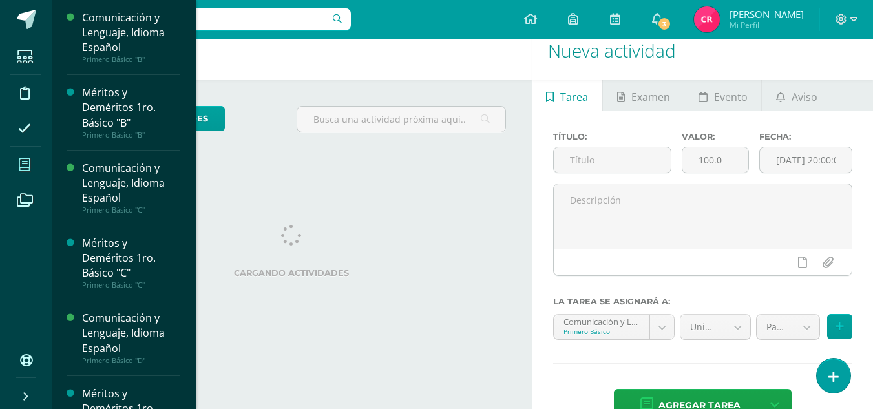
click at [26, 166] on icon at bounding box center [25, 164] width 12 height 13
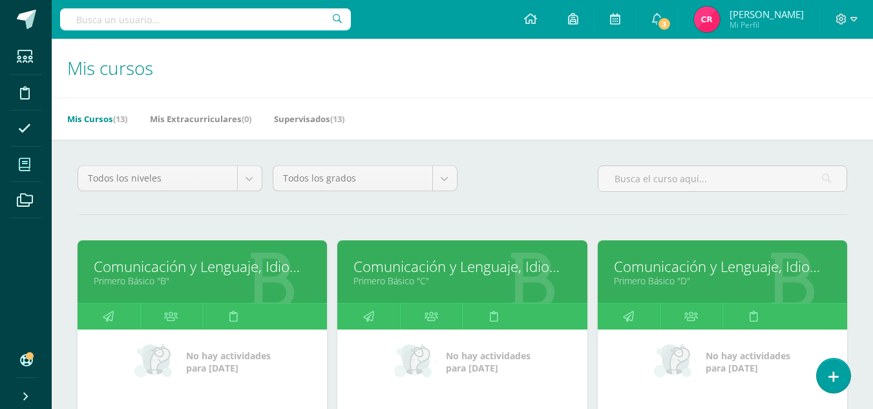
click at [131, 278] on link "Primero Básico "B"" at bounding box center [202, 281] width 217 height 12
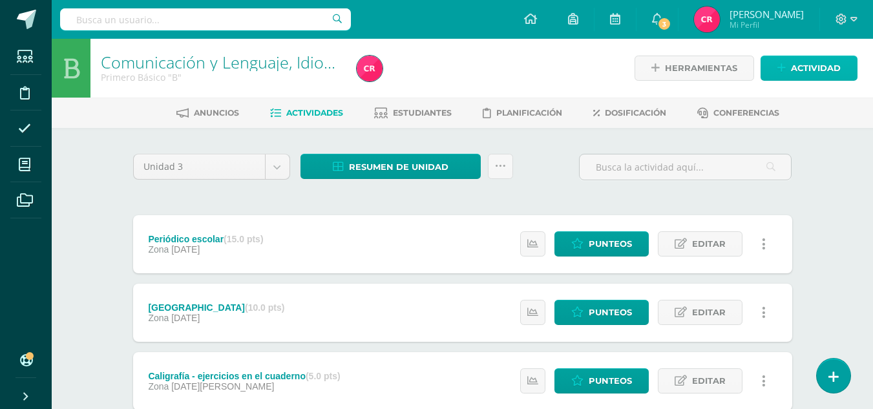
click at [778, 70] on icon at bounding box center [781, 68] width 8 height 11
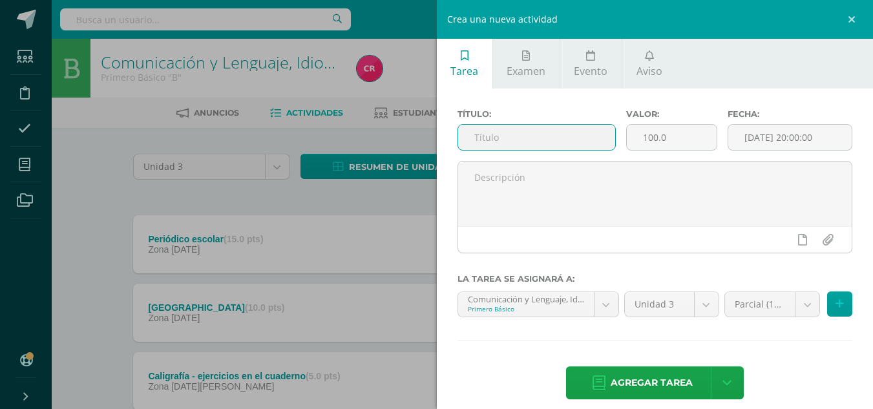
click at [509, 132] on input "text" at bounding box center [536, 137] width 157 height 25
type input "N"
type input "Prueba de logro"
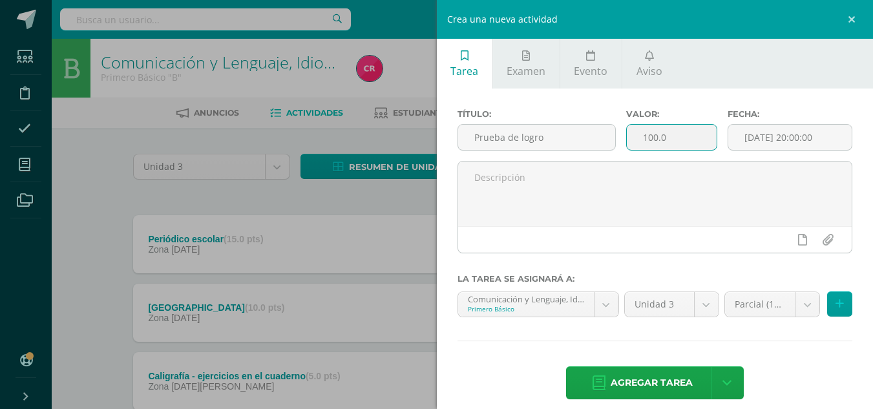
drag, startPoint x: 636, startPoint y: 138, endPoint x: 704, endPoint y: 139, distance: 67.9
click at [704, 139] on input "100.0" at bounding box center [672, 137] width 90 height 25
type input "40"
click at [742, 136] on input "[DATE] 20:00:00" at bounding box center [789, 137] width 123 height 25
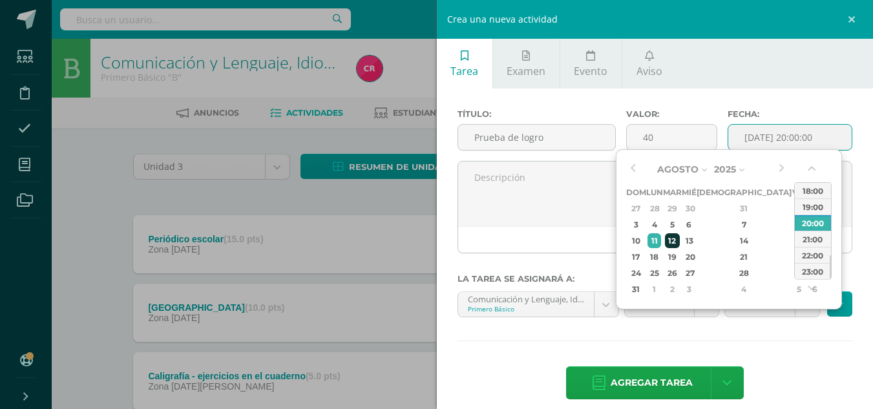
click at [680, 238] on div "12" at bounding box center [672, 240] width 15 height 15
click at [630, 172] on button "button" at bounding box center [632, 169] width 13 height 19
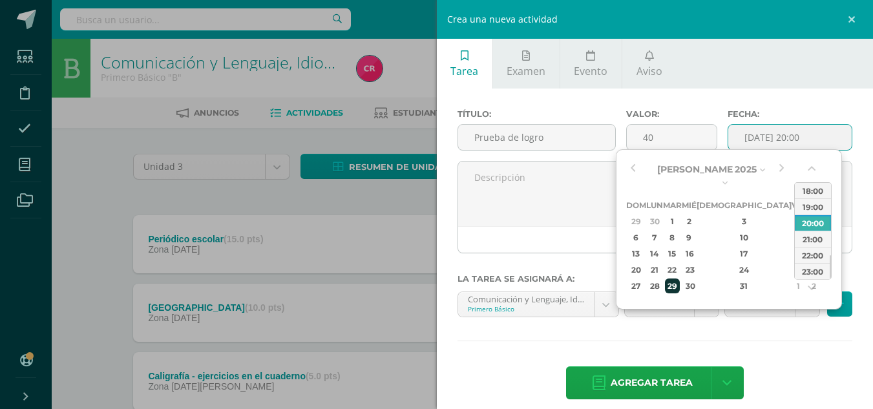
click at [680, 279] on div "29" at bounding box center [672, 285] width 15 height 15
click at [814, 224] on div "10:00" at bounding box center [813, 229] width 36 height 16
type input "2025-07-29 10:00"
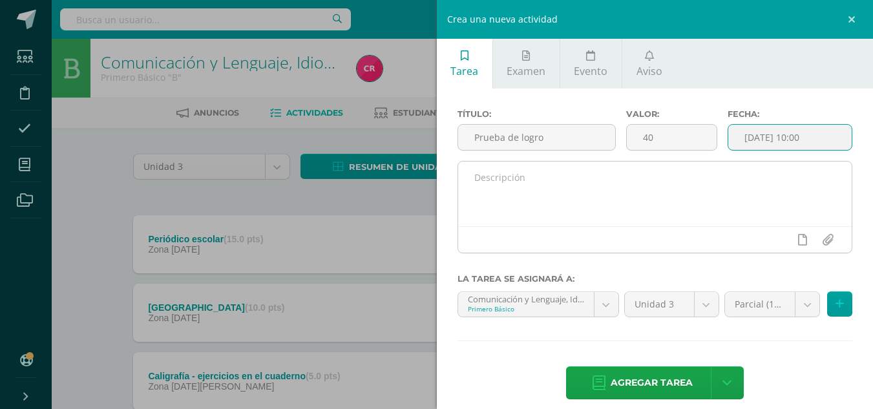
click at [775, 216] on textarea at bounding box center [655, 194] width 394 height 65
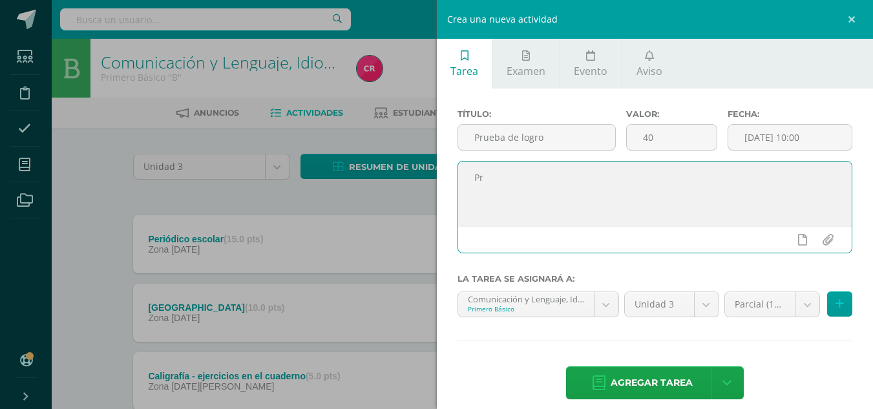
type textarea "P"
type textarea "B"
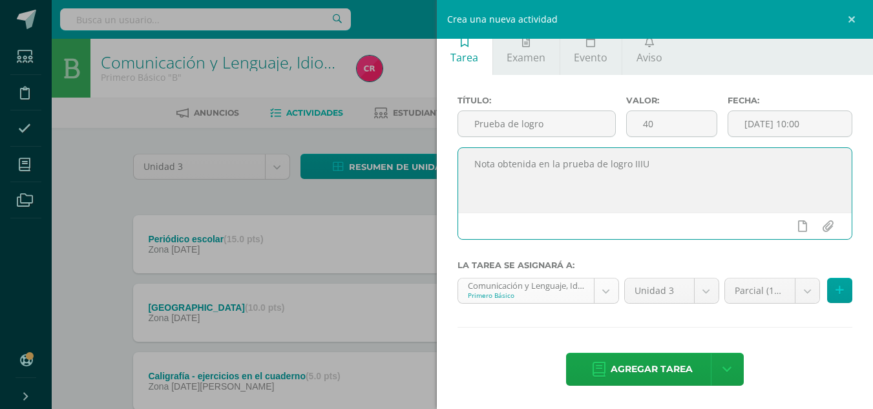
type textarea "Nota obtenida en la prueba de logro IIIU"
click at [605, 295] on body "Estudiantes Disciplina Asistencia Mis cursos Archivos Soporte Centro de ayuda Ú…" at bounding box center [436, 351] width 873 height 702
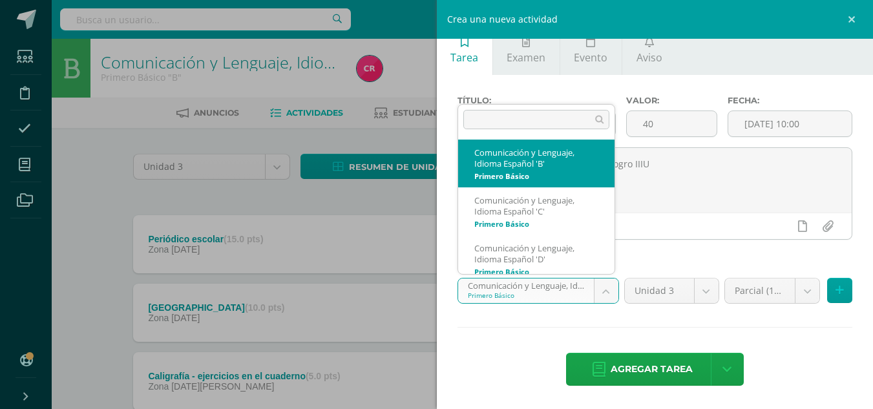
click at [605, 295] on body "Estudiantes Disciplina Asistencia Mis cursos Archivos Soporte Centro de ayuda Ú…" at bounding box center [436, 351] width 873 height 702
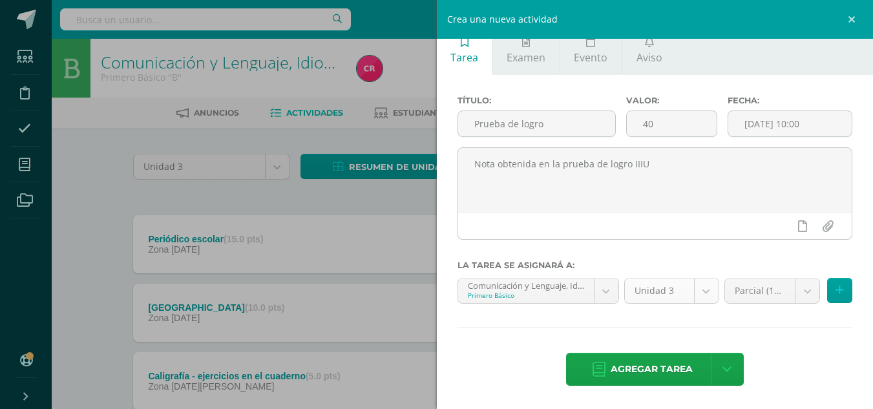
click at [708, 295] on body "Estudiantes Disciplina Asistencia Mis cursos Archivos Soporte Centro de ayuda Ú…" at bounding box center [436, 351] width 873 height 702
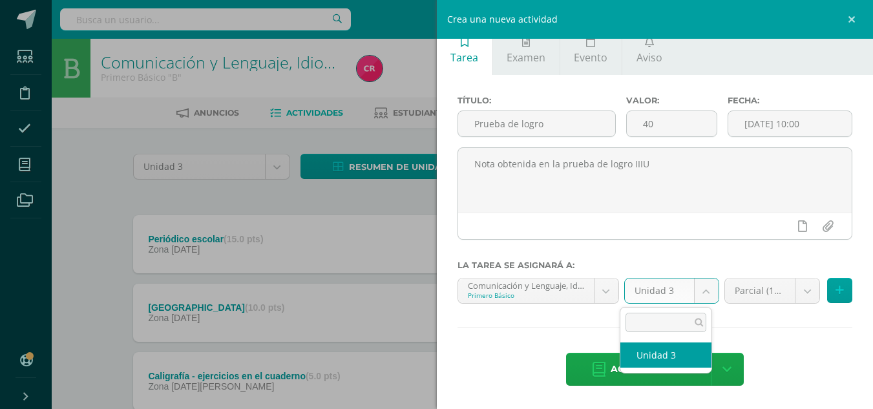
click at [708, 295] on body "Estudiantes Disciplina Asistencia Mis cursos Archivos Soporte Centro de ayuda Ú…" at bounding box center [436, 351] width 873 height 702
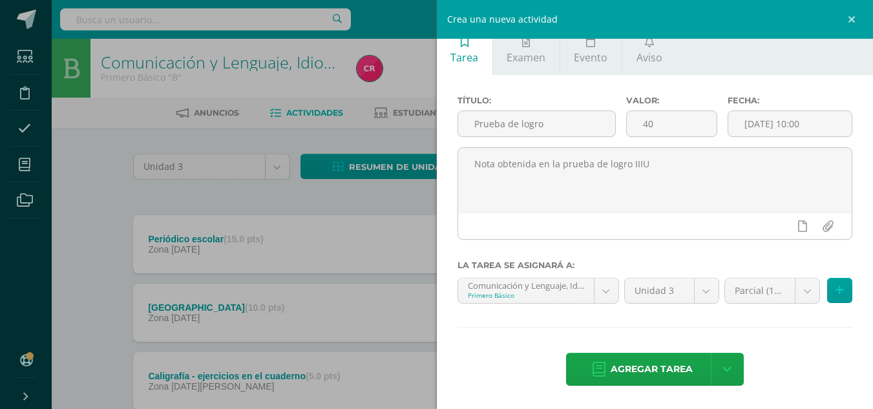
click at [795, 291] on body "Estudiantes Disciplina Asistencia Mis cursos Archivos Soporte Centro de ayuda Ú…" at bounding box center [436, 351] width 873 height 702
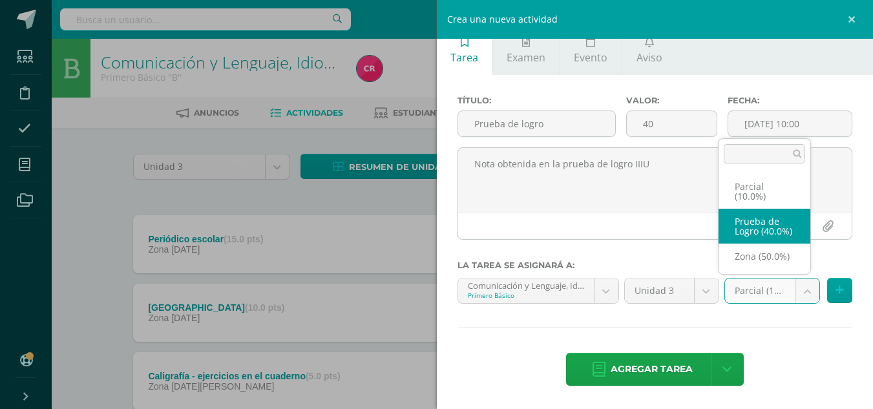
select select "157144"
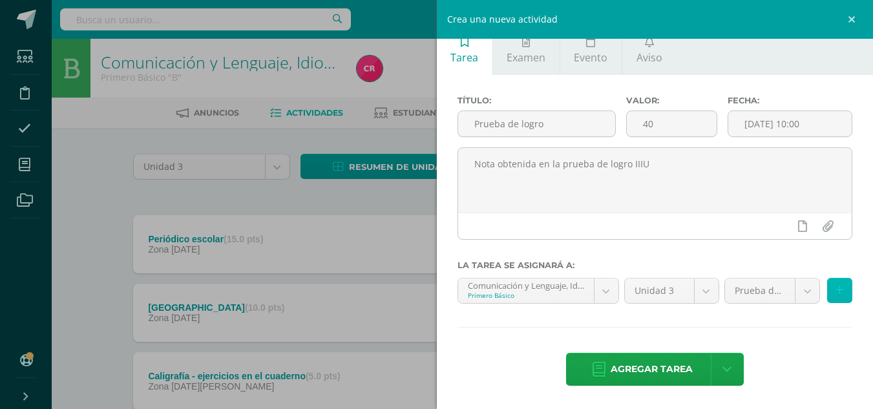
click at [839, 294] on button at bounding box center [839, 290] width 25 height 25
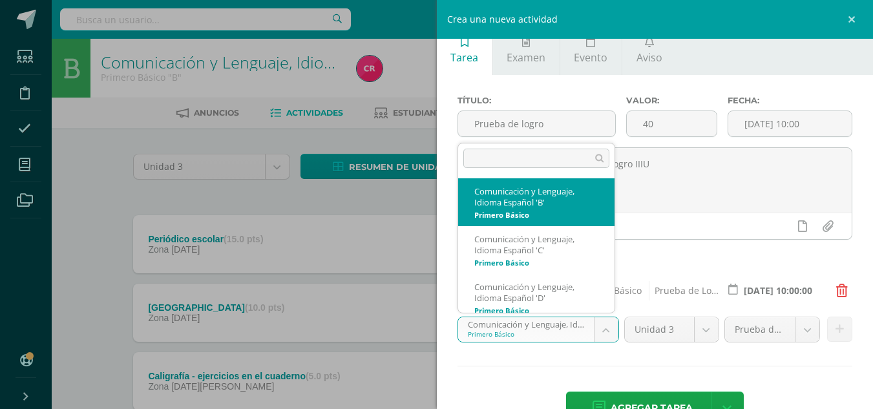
click at [612, 333] on body "Estudiantes Disciplina Asistencia Mis cursos Archivos Soporte Centro de ayuda Ú…" at bounding box center [436, 351] width 873 height 702
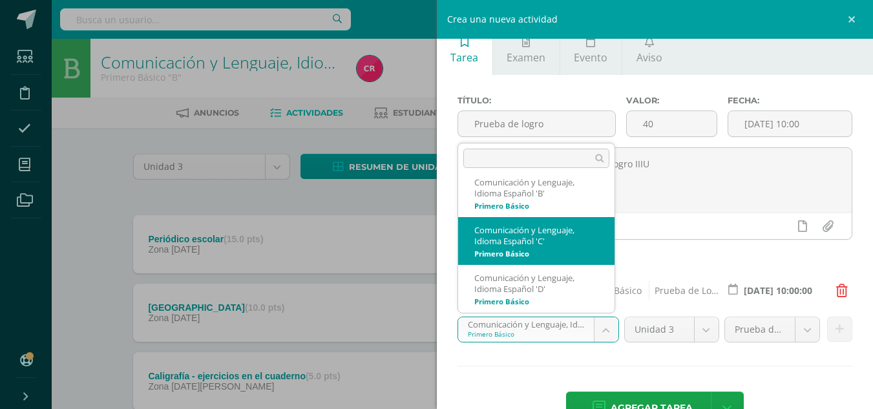
select select "157491"
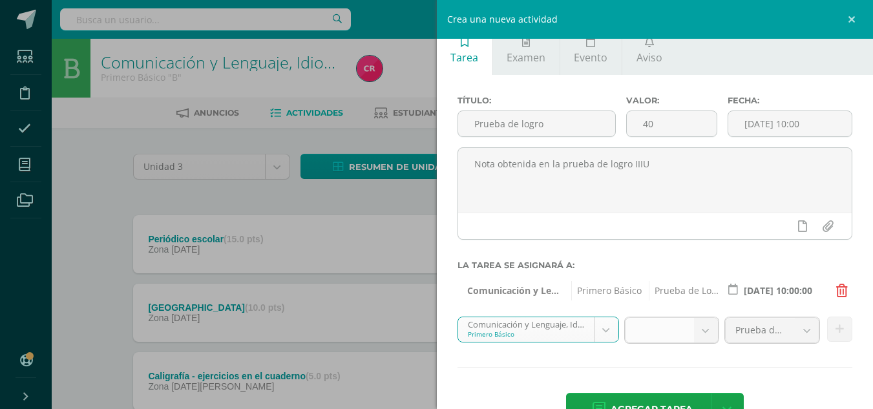
click at [679, 332] on body "Estudiantes Disciplina Asistencia Mis cursos Archivos Soporte Centro de ayuda Ú…" at bounding box center [436, 351] width 873 height 702
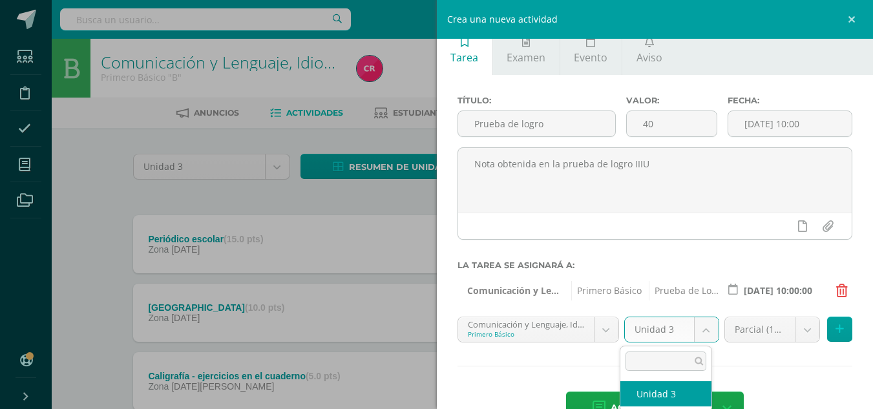
click at [679, 332] on body "Estudiantes Disciplina Asistencia Mis cursos Archivos Soporte Centro de ayuda Ú…" at bounding box center [436, 351] width 873 height 702
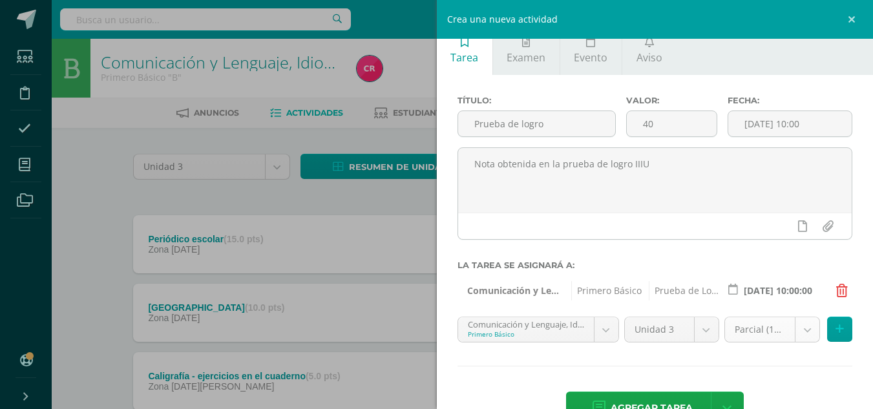
click at [794, 329] on body "Estudiantes Disciplina Asistencia Mis cursos Archivos Soporte Centro de ayuda Ú…" at bounding box center [436, 351] width 873 height 702
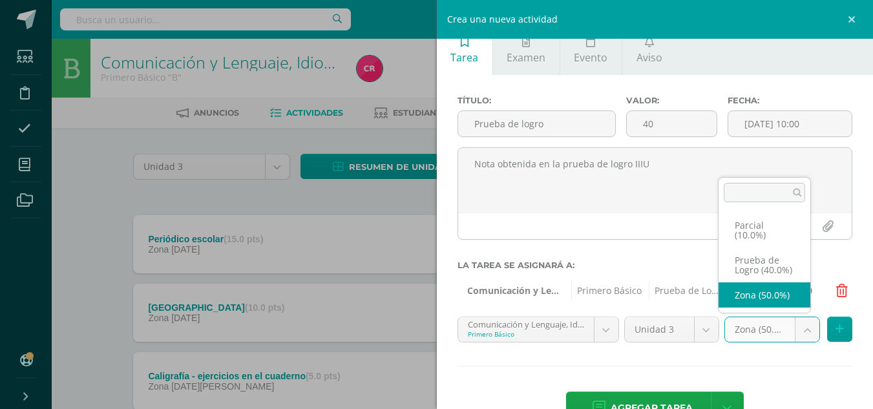
click at [794, 331] on body "Estudiantes Disciplina Asistencia Mis cursos Archivos Soporte Centro de ayuda Ú…" at bounding box center [436, 351] width 873 height 702
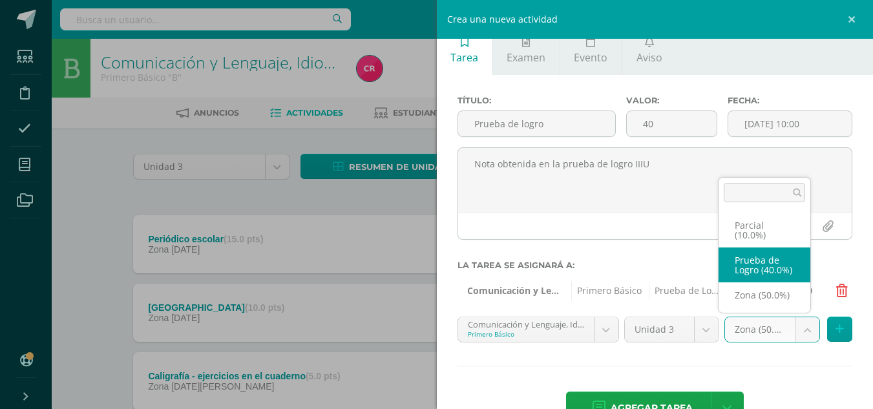
select select "157504"
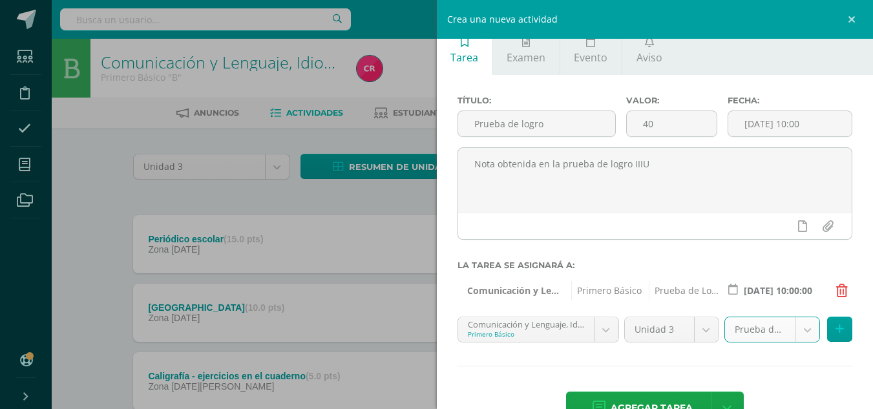
scroll to position [52, 0]
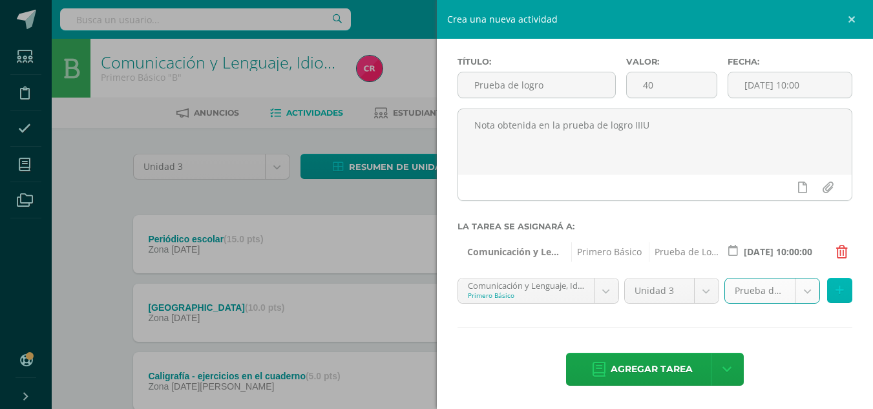
click at [827, 283] on button at bounding box center [839, 290] width 25 height 25
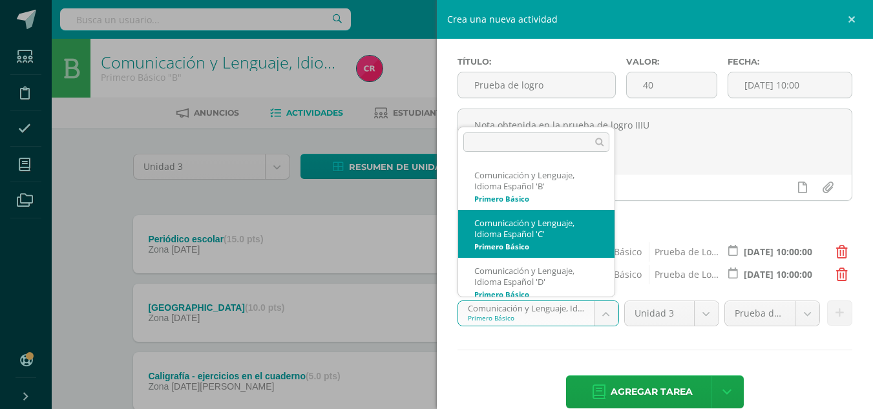
click at [607, 306] on body "Estudiantes Disciplina Asistencia Mis cursos Archivos Soporte Centro de ayuda Ú…" at bounding box center [436, 351] width 873 height 702
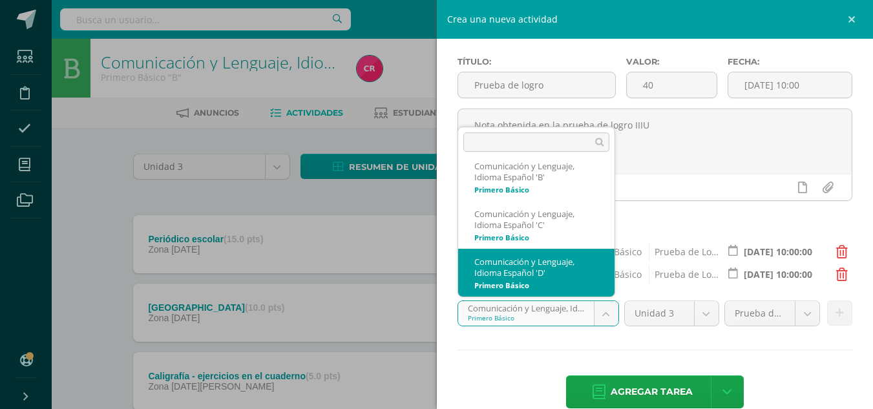
select select "157771"
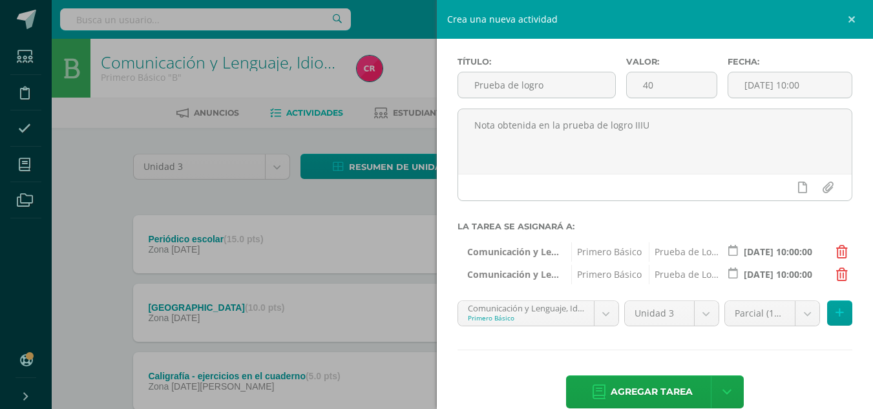
click at [696, 311] on body "Estudiantes Disciplina Asistencia Mis cursos Archivos Soporte Centro de ayuda Ú…" at bounding box center [436, 351] width 873 height 702
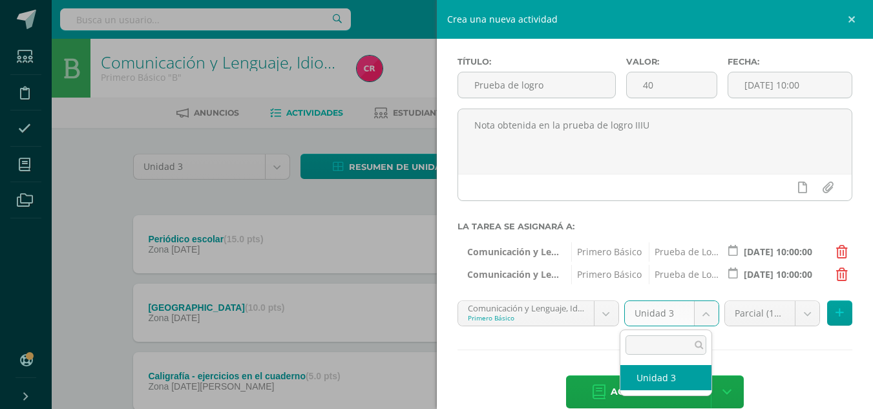
select select "157782"
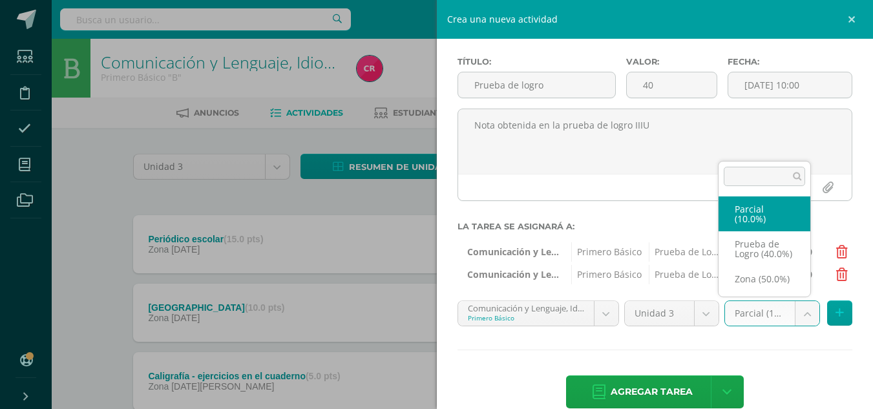
click at [789, 308] on body "Estudiantes Disciplina Asistencia Mis cursos Archivos Soporte Centro de ayuda Ú…" at bounding box center [436, 351] width 873 height 702
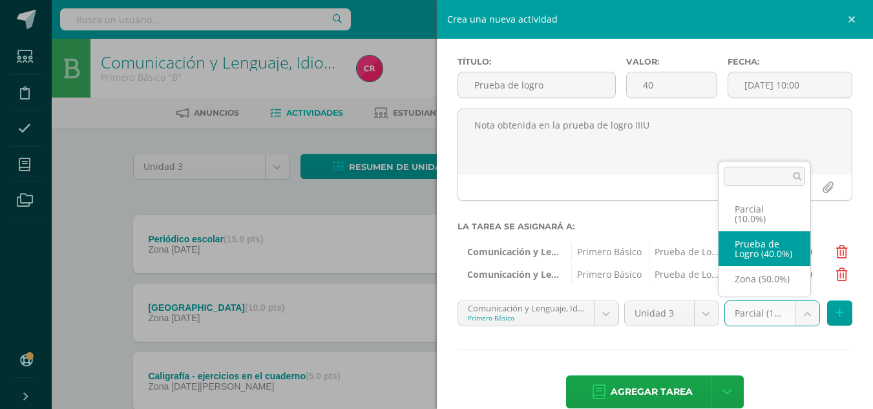
select select "157784"
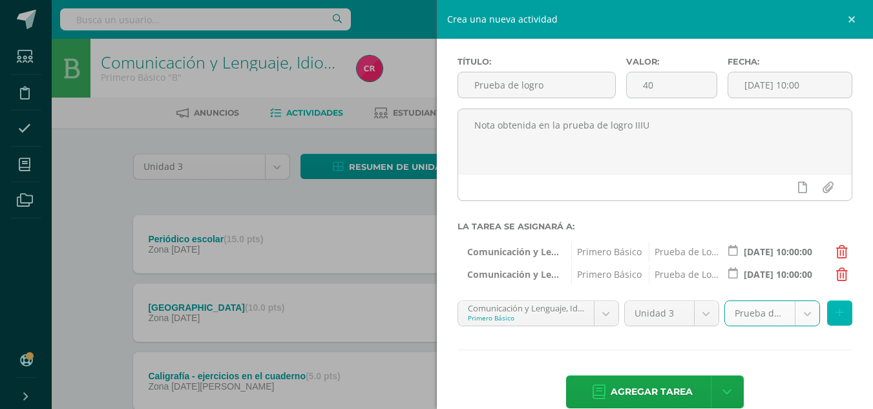
click at [827, 312] on button at bounding box center [839, 312] width 25 height 25
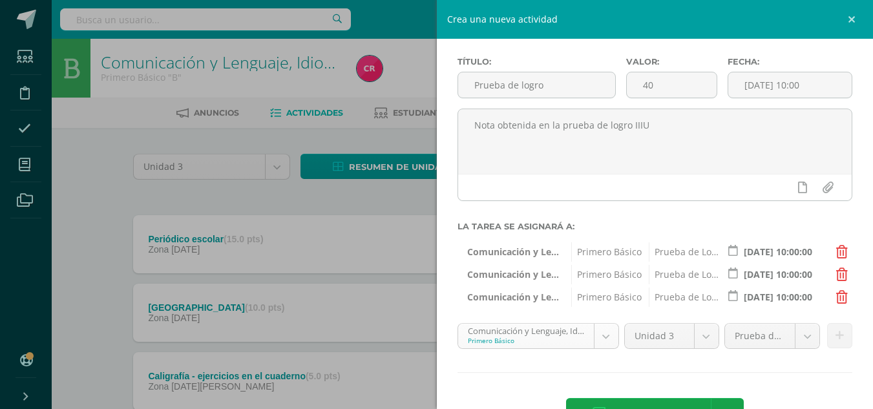
click at [590, 341] on body "Estudiantes Disciplina Asistencia Mis cursos Archivos Soporte Centro de ayuda Ú…" at bounding box center [436, 351] width 873 height 702
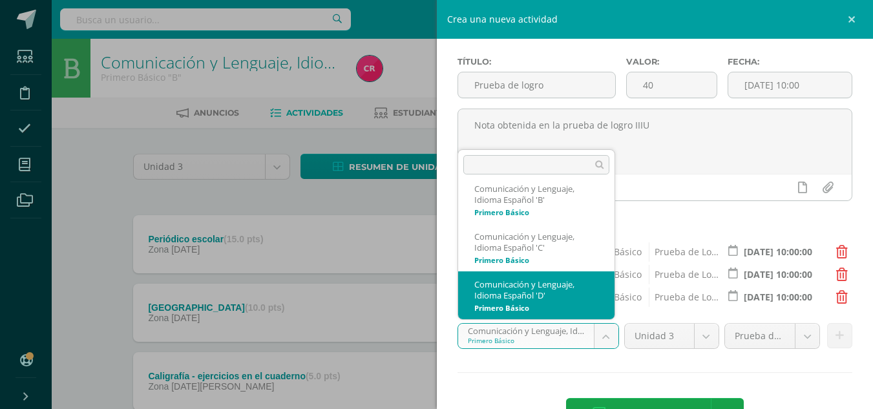
scroll to position [74, 0]
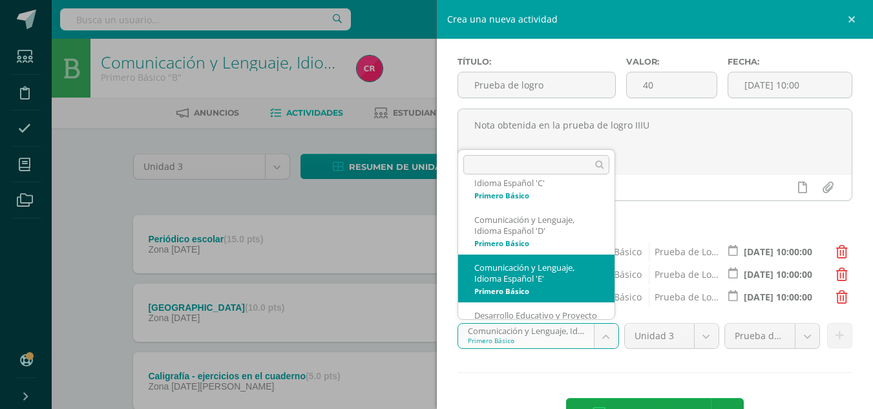
select select "158031"
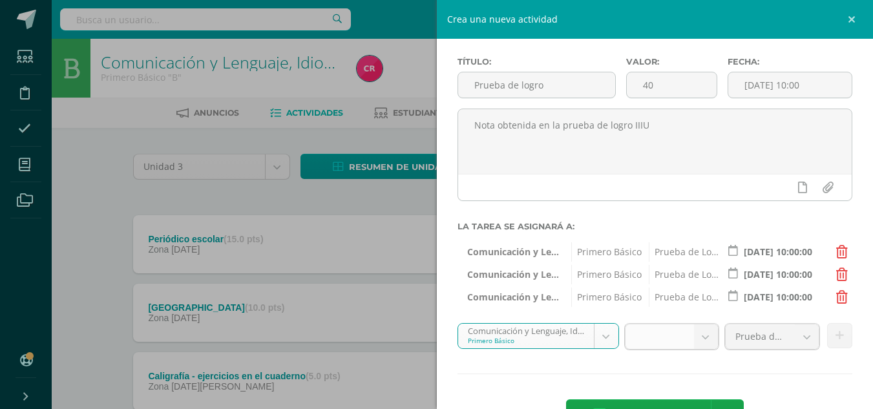
click at [662, 342] on span at bounding box center [659, 336] width 48 height 25
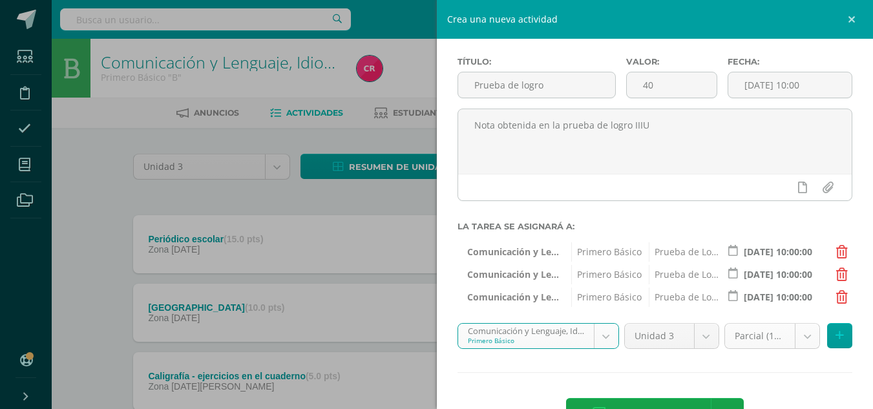
click at [804, 342] on body "Estudiantes Disciplina Asistencia Mis cursos Archivos Soporte Centro de ayuda Ú…" at bounding box center [436, 351] width 873 height 702
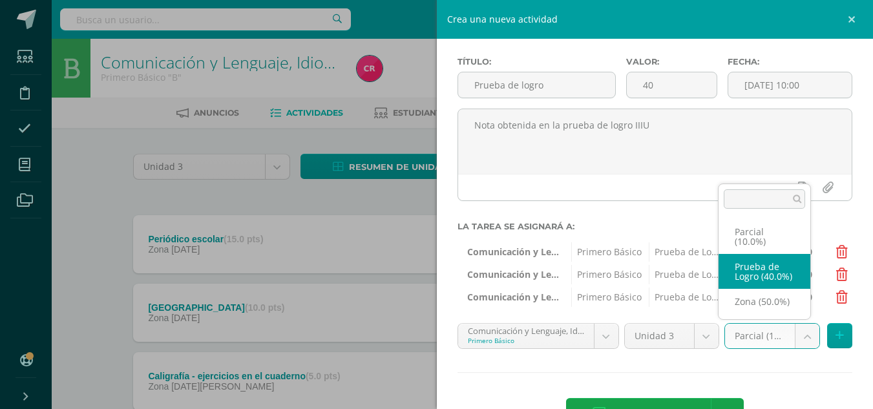
select select "158044"
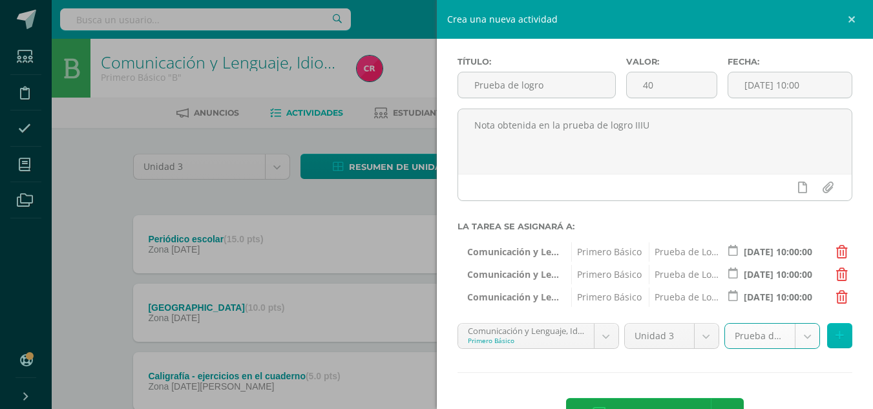
click at [827, 331] on button at bounding box center [839, 335] width 25 height 25
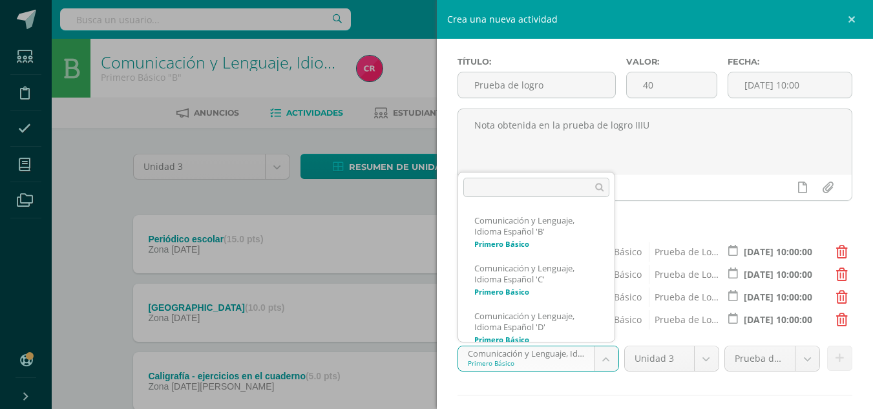
click at [608, 360] on body "Estudiantes Disciplina Asistencia Mis cursos Archivos Soporte Centro de ayuda Ú…" at bounding box center [436, 351] width 873 height 702
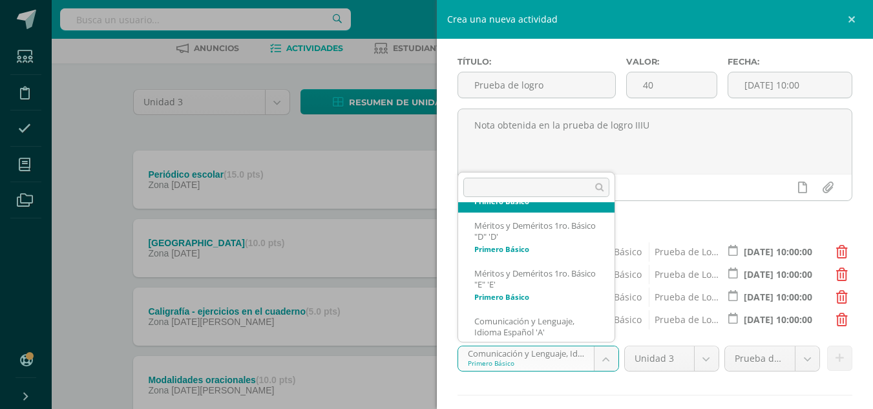
scroll to position [394, 0]
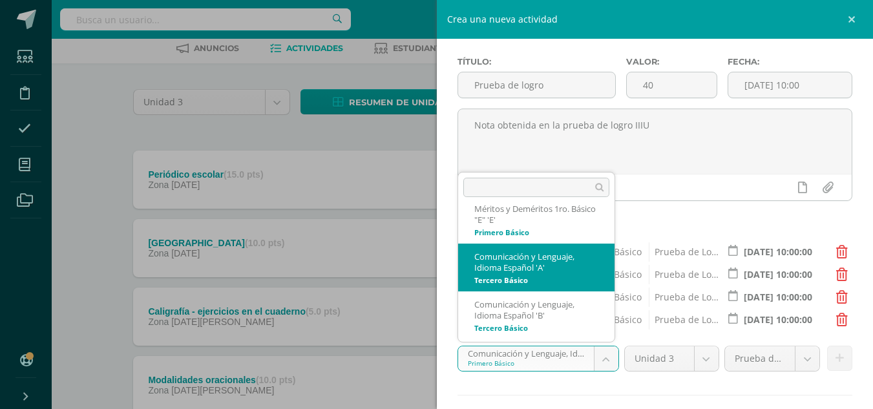
select select "159824"
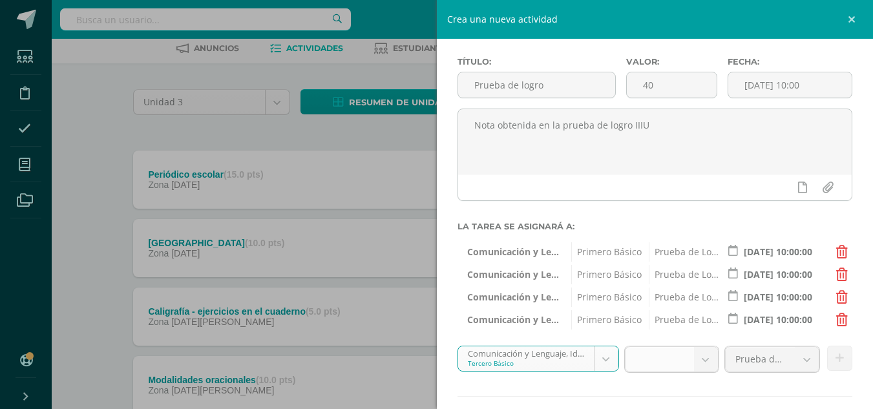
click at [670, 361] on span at bounding box center [659, 359] width 48 height 25
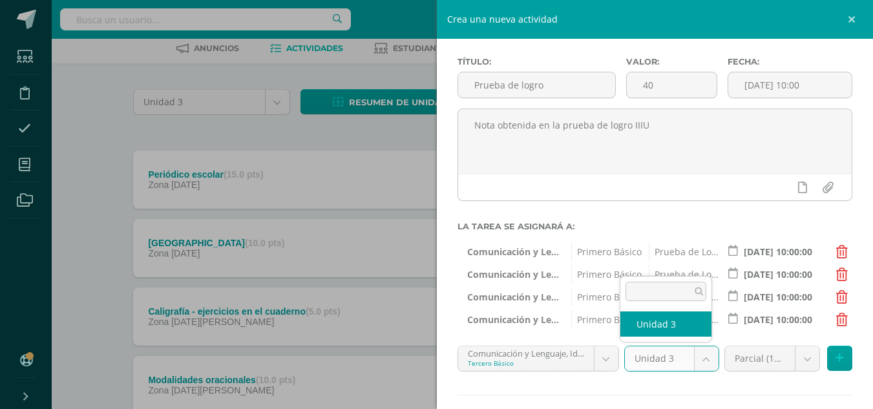
click at [673, 361] on body "Estudiantes Disciplina Asistencia Mis cursos Archivos Soporte Centro de ayuda Ú…" at bounding box center [436, 286] width 873 height 702
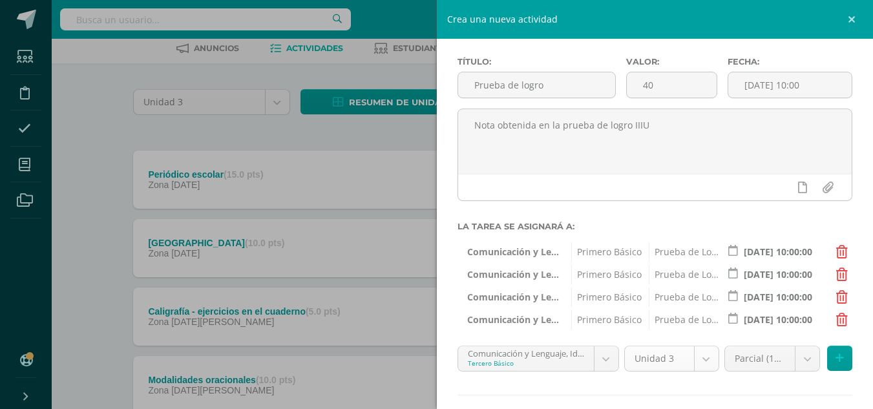
click at [673, 361] on body "Estudiantes Disciplina Asistencia Mis cursos Archivos Soporte Centro de ayuda Ú…" at bounding box center [436, 286] width 873 height 702
click at [802, 356] on body "Estudiantes Disciplina Asistencia Mis cursos Archivos Soporte Centro de ayuda Ú…" at bounding box center [436, 286] width 873 height 702
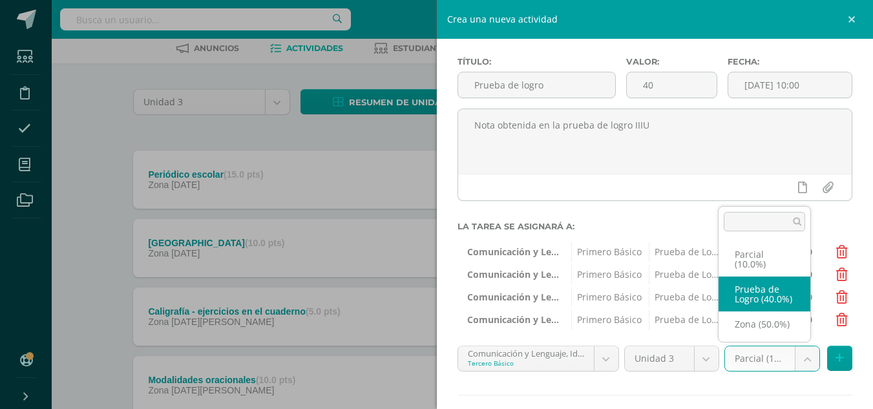
select select "159837"
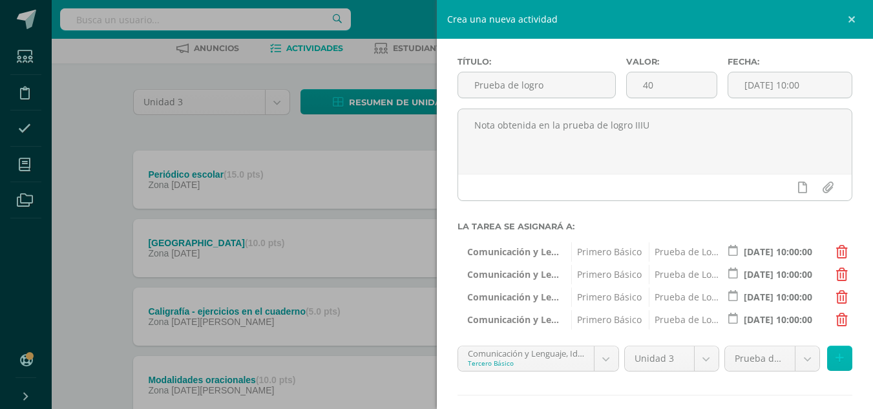
click at [827, 352] on button at bounding box center [839, 358] width 25 height 25
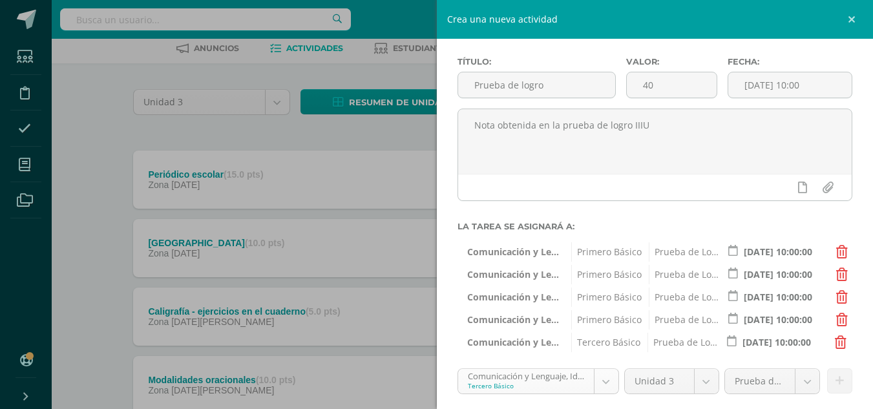
click at [609, 386] on body "Estudiantes Disciplina Asistencia Mis cursos Archivos Soporte Centro de ayuda Ú…" at bounding box center [436, 286] width 873 height 702
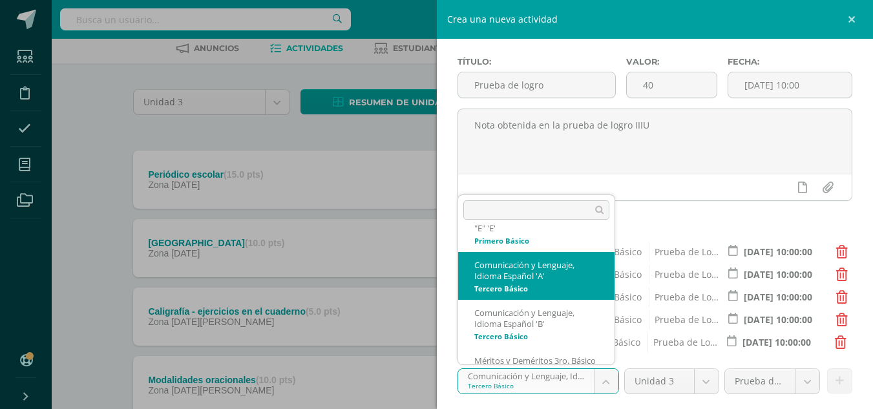
scroll to position [439, 0]
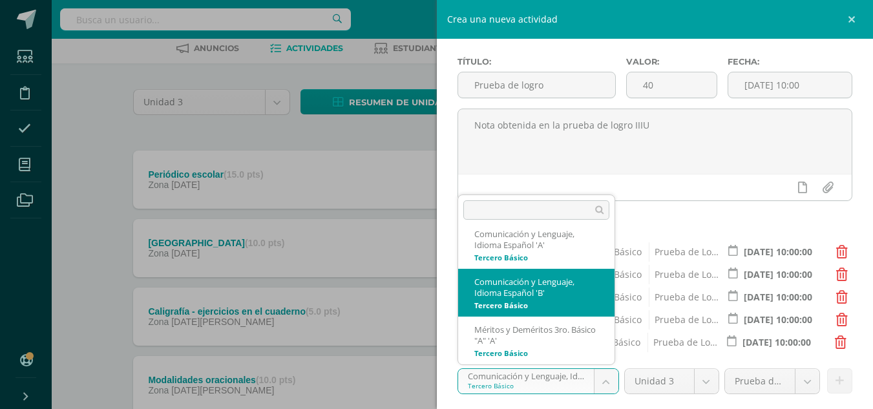
select select "160124"
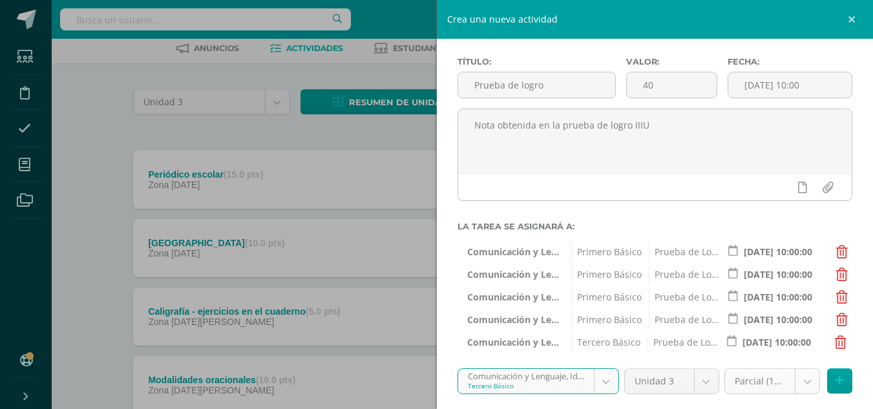
click at [790, 388] on body "Estudiantes Disciplina Asistencia Mis cursos Archivos Soporte Centro de ayuda Ú…" at bounding box center [436, 286] width 873 height 702
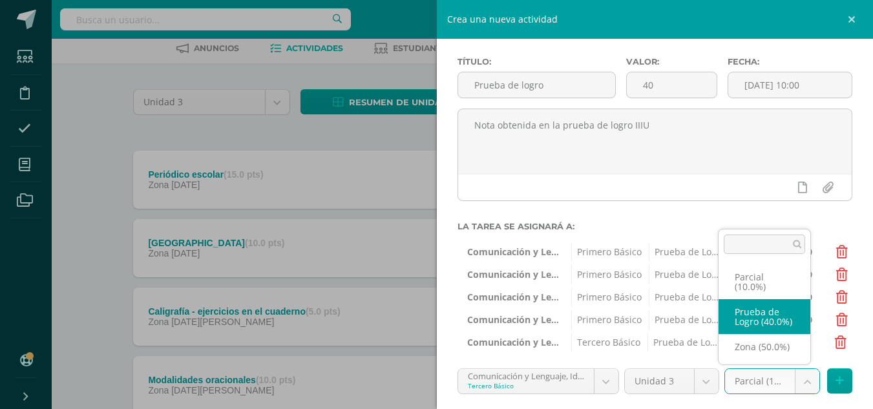
select select "160137"
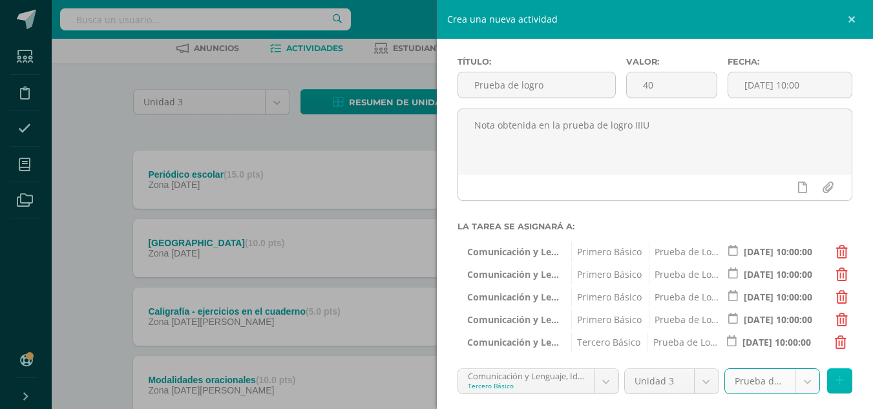
click at [827, 387] on button at bounding box center [839, 380] width 25 height 25
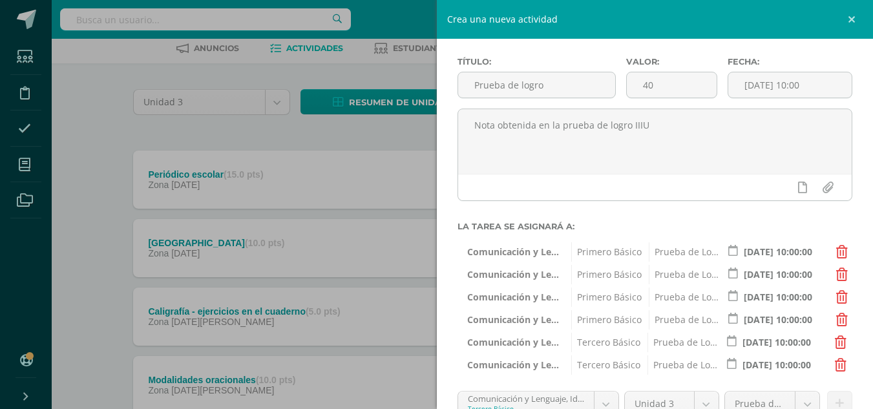
scroll to position [165, 0]
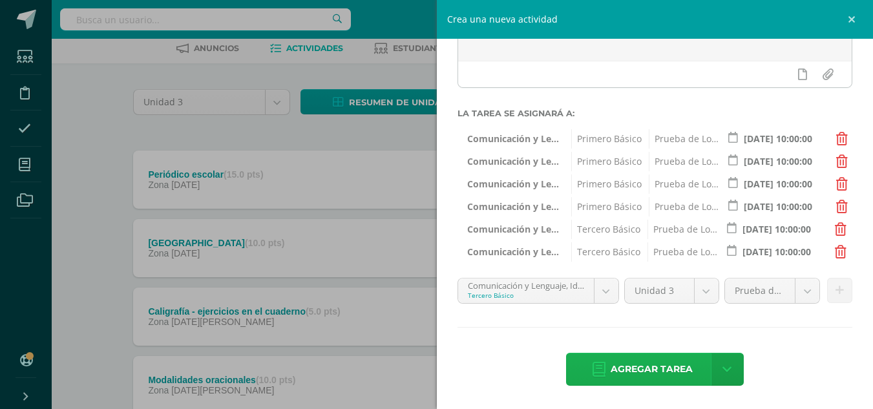
click at [625, 366] on span "Agregar tarea" at bounding box center [652, 369] width 82 height 32
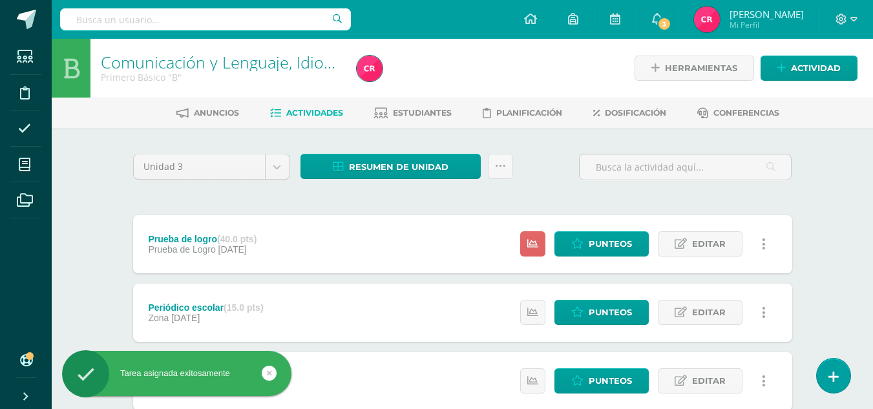
scroll to position [129, 0]
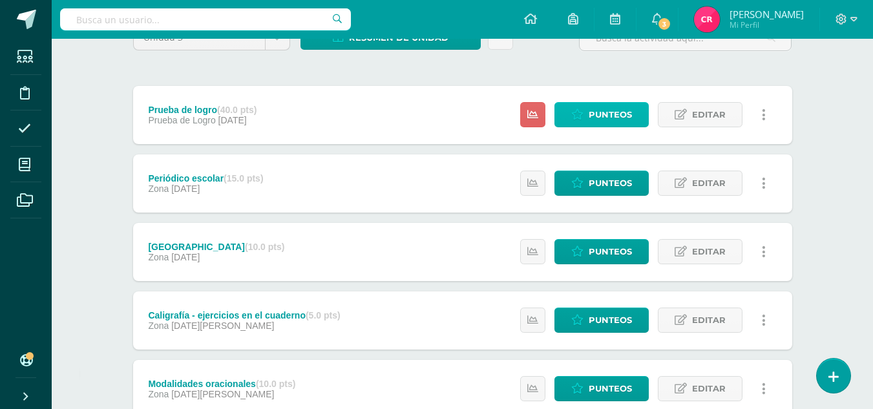
click at [618, 105] on span "Punteos" at bounding box center [610, 115] width 43 height 24
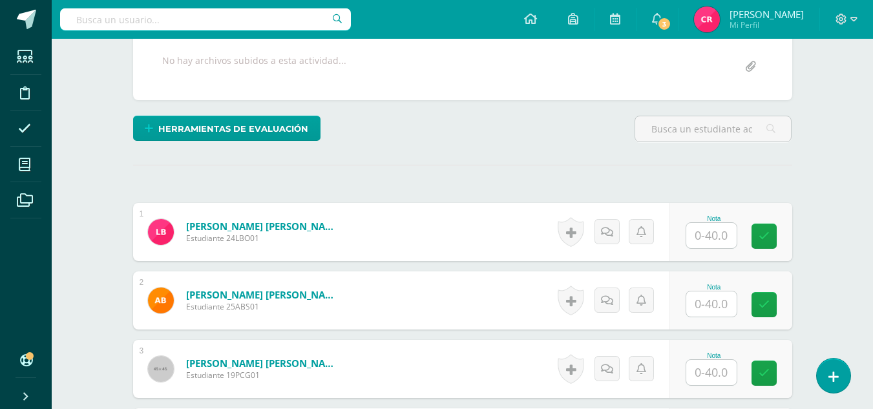
scroll to position [323, 0]
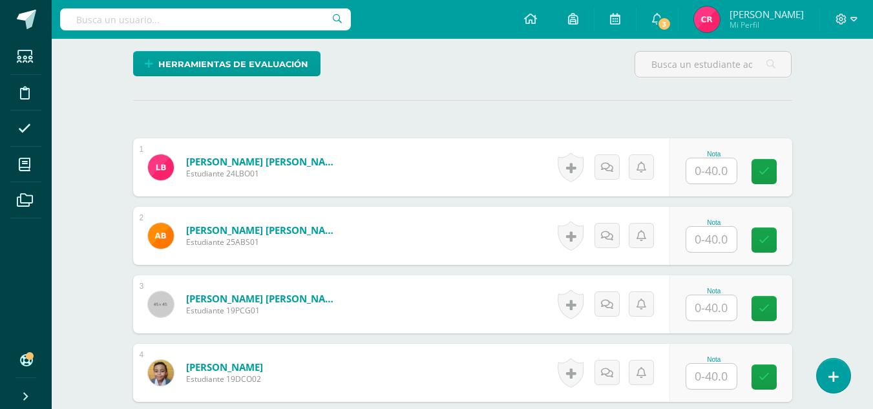
click at [708, 174] on input "text" at bounding box center [711, 170] width 50 height 25
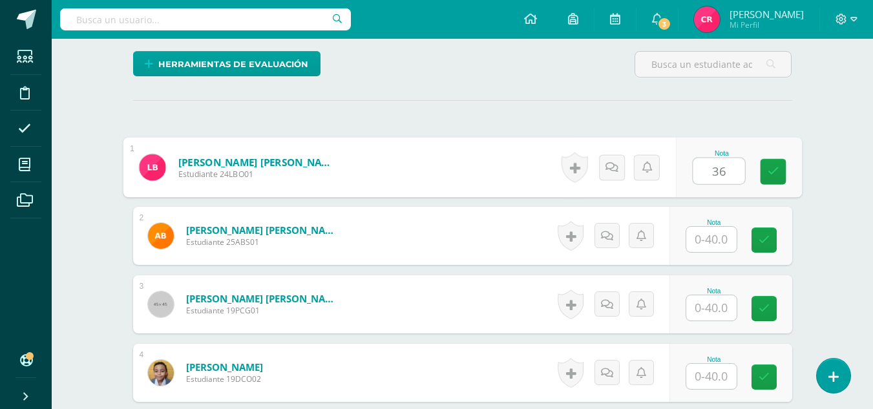
type input "36"
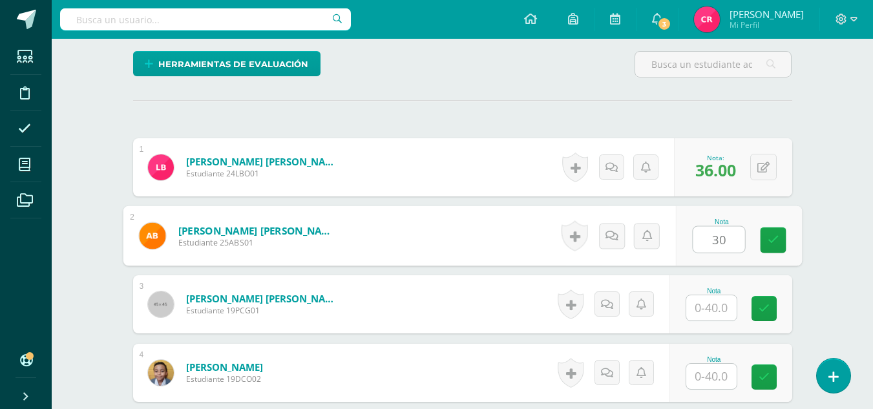
type input "30"
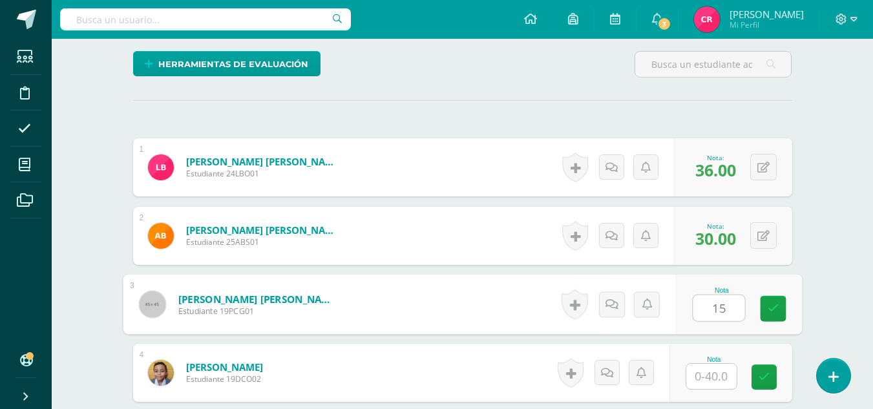
type input "15"
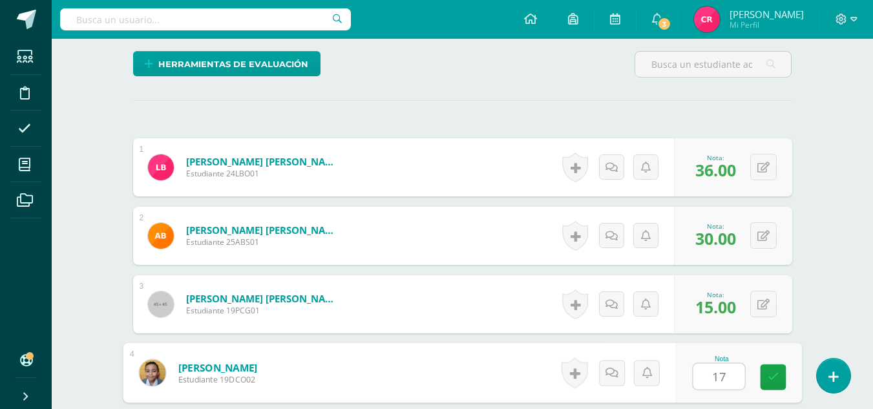
type input "17"
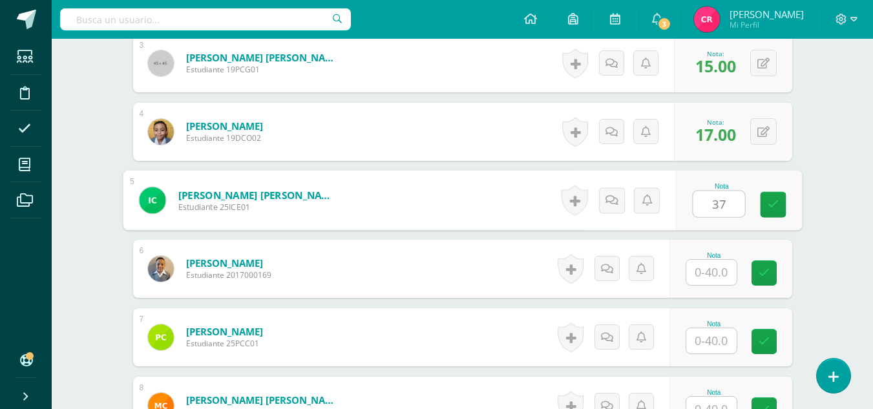
type input "37"
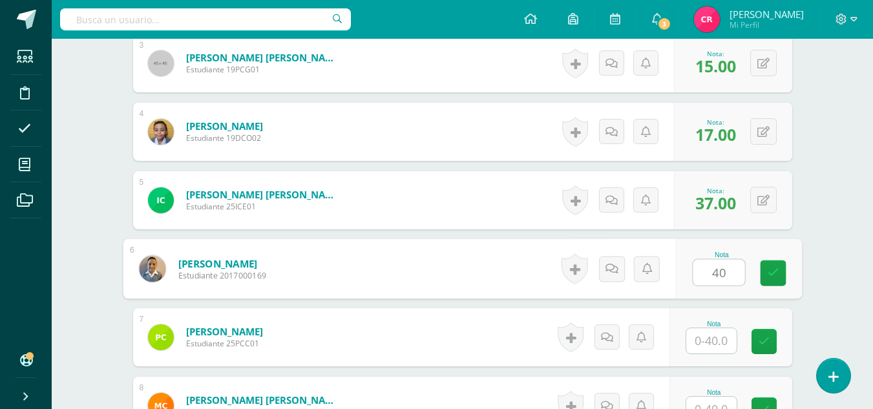
type input "40"
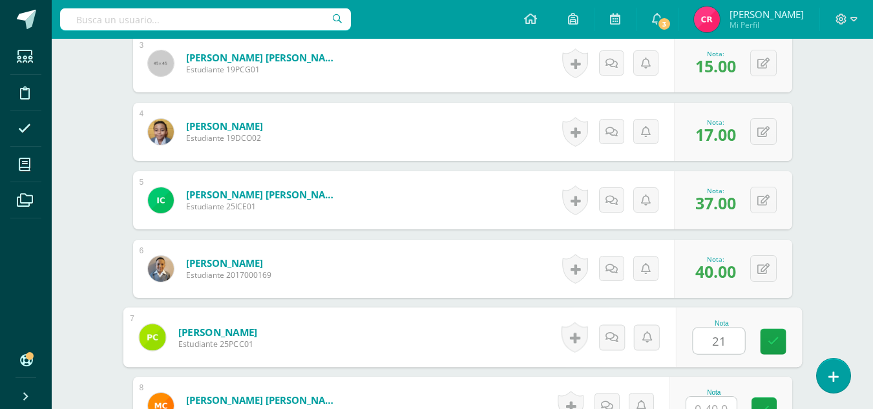
type input "21"
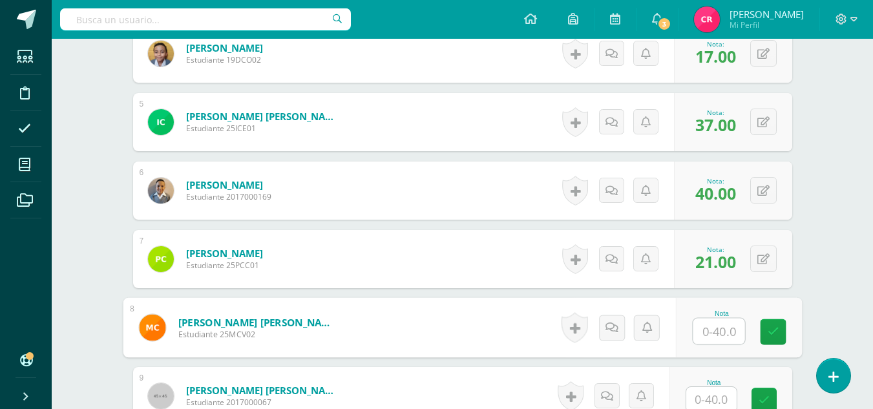
scroll to position [836, 0]
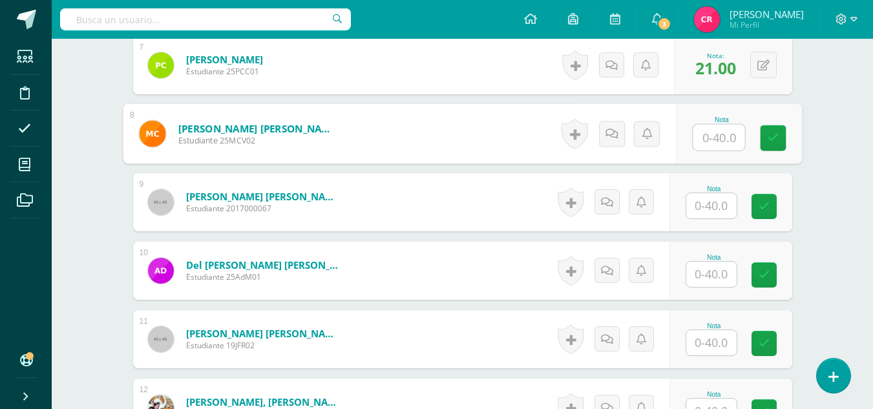
click at [722, 196] on input "text" at bounding box center [711, 205] width 50 height 25
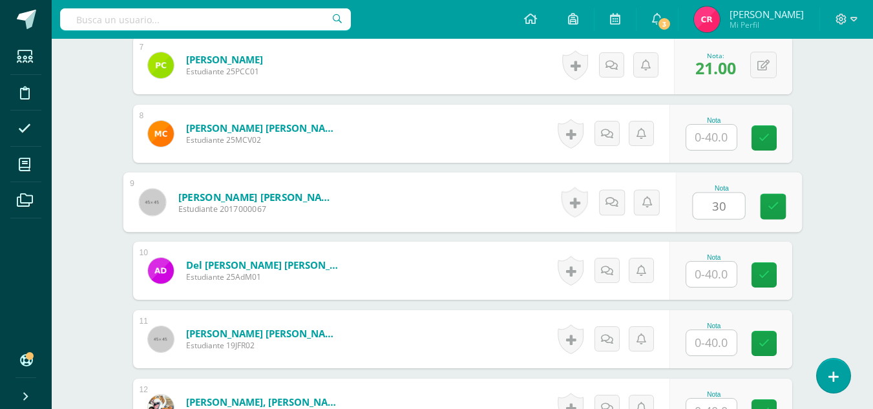
type input "30"
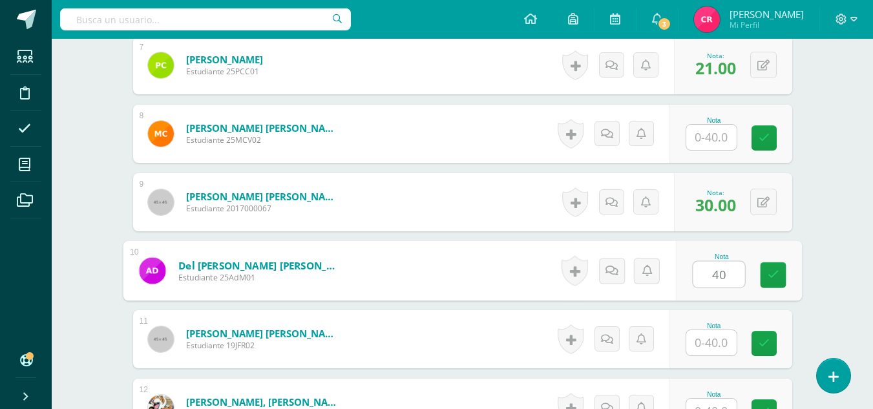
type input "40"
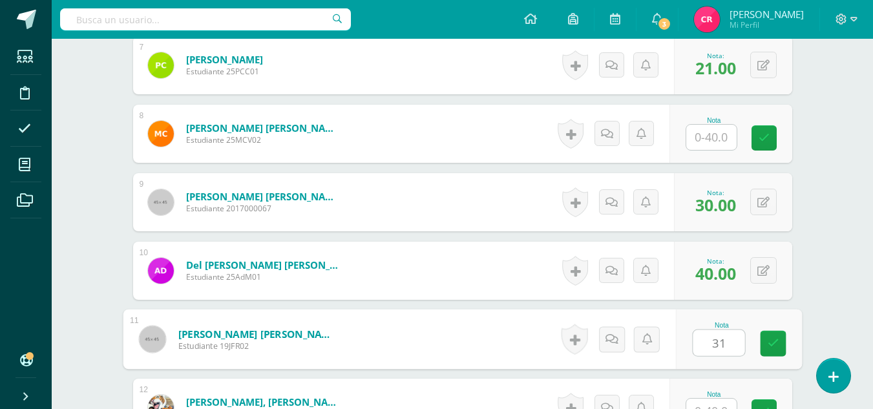
type input "31"
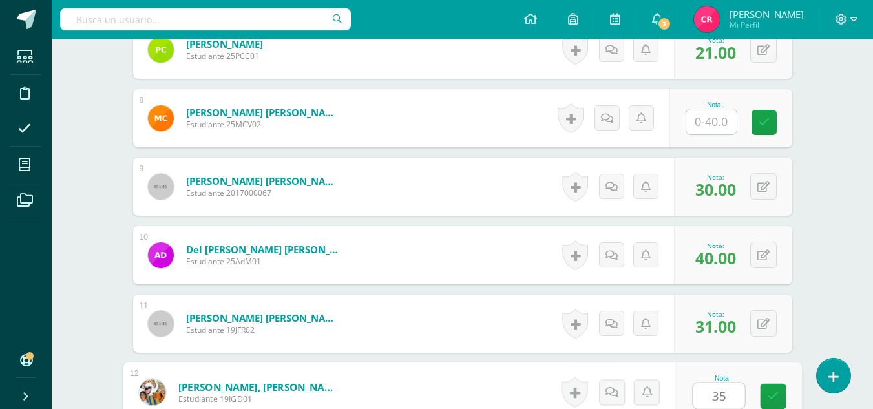
type input "35"
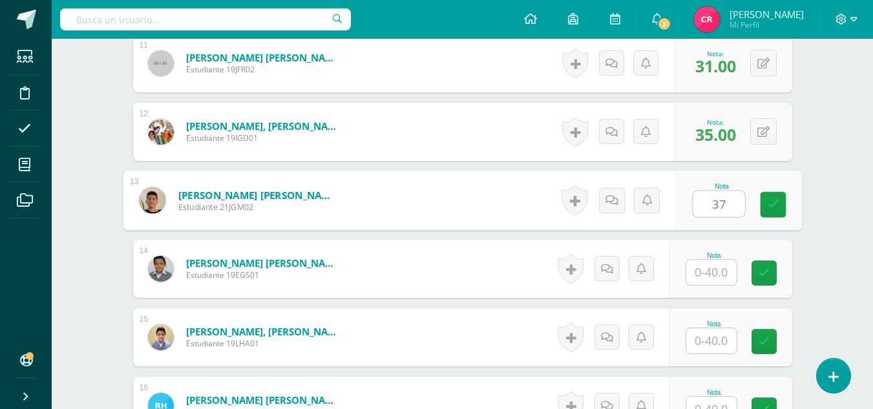
type input "37"
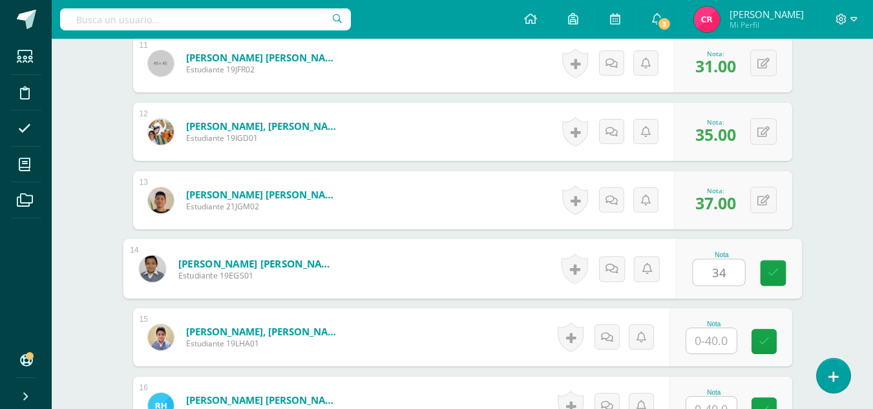
type input "34"
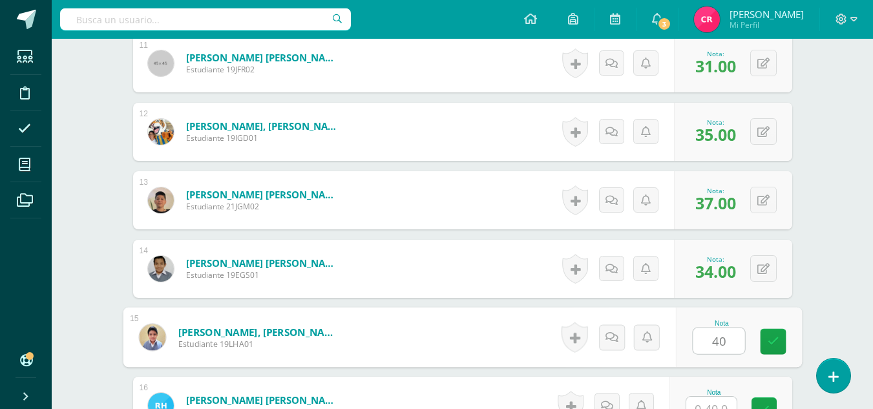
type input "40"
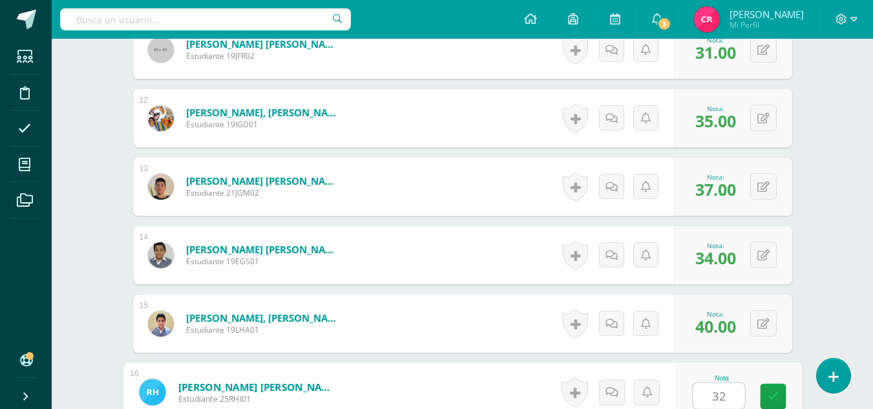
type input "32"
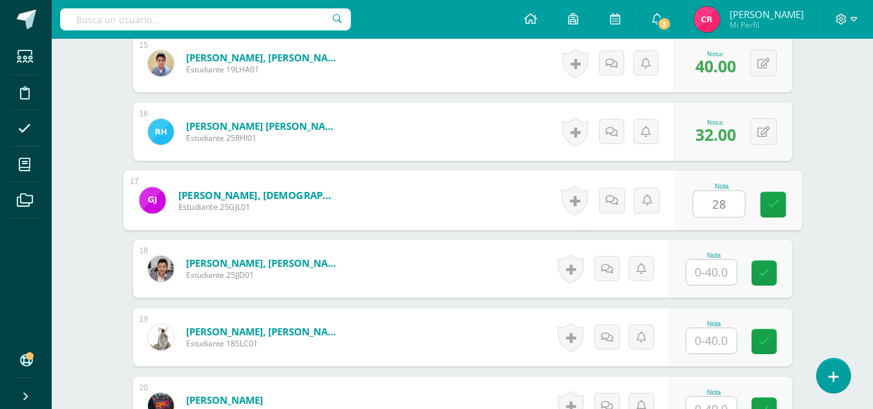
type input "28"
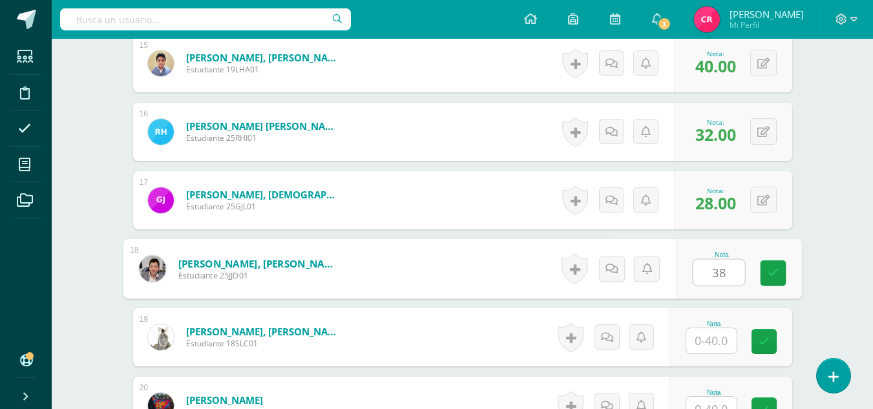
type input "38"
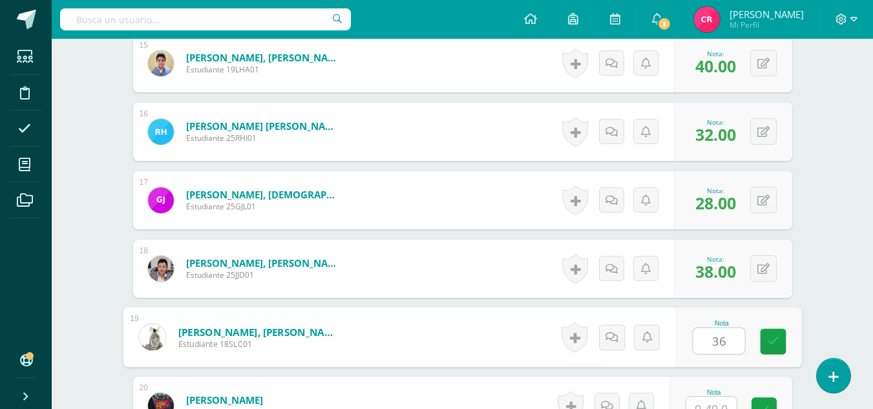
type input "36"
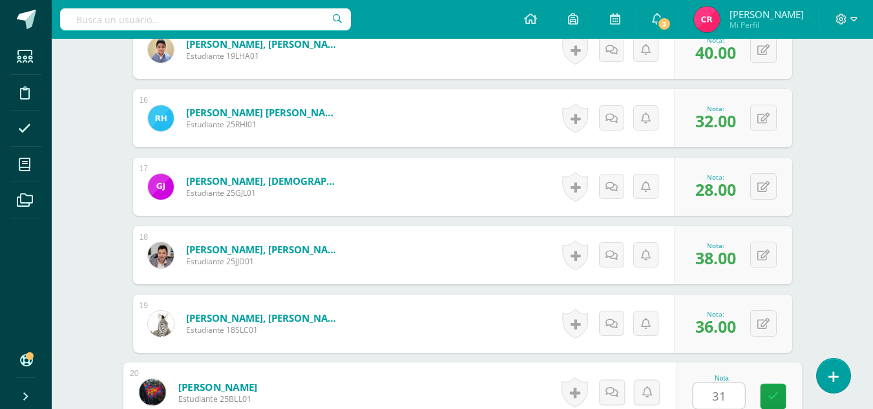
type input "31"
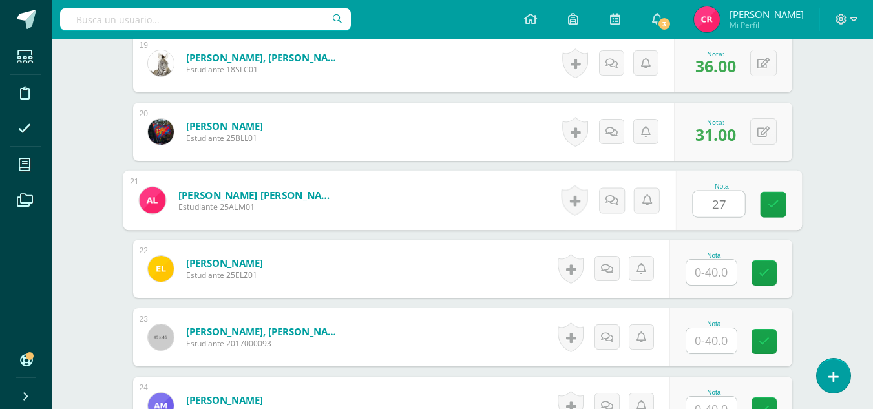
type input "27"
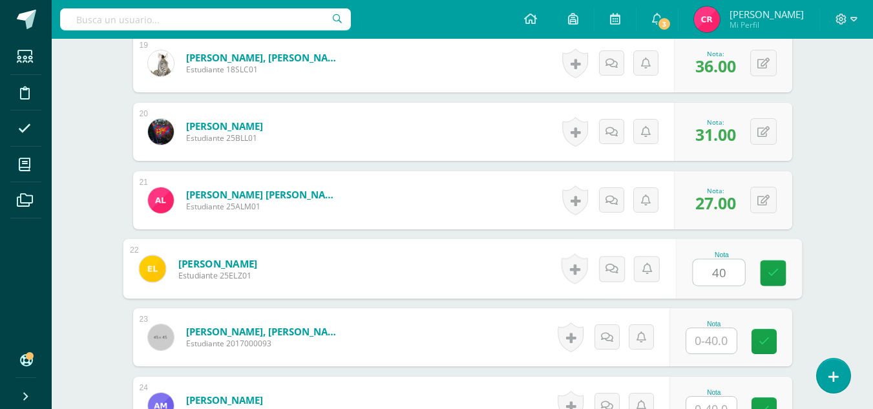
type input "40"
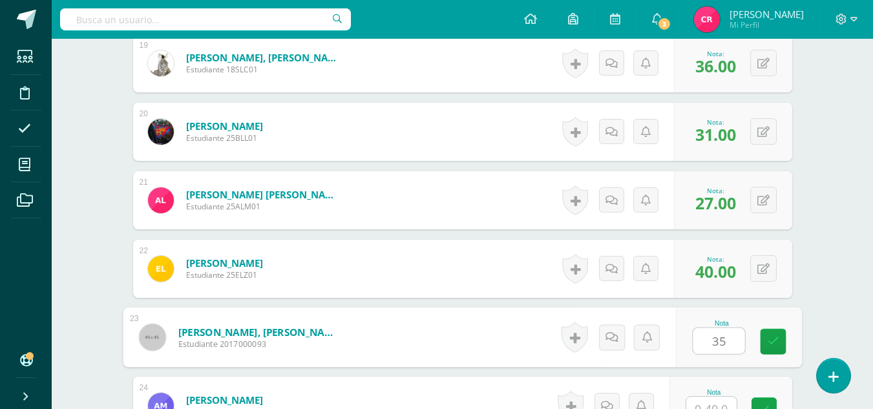
type input "35"
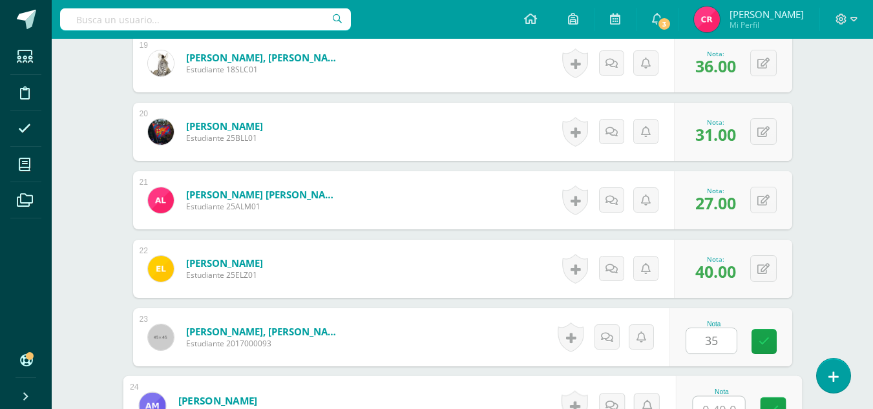
scroll to position [1674, 0]
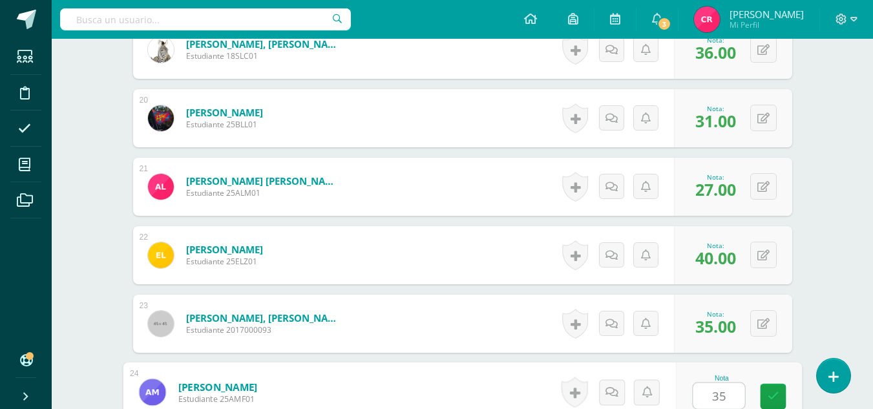
type input "35"
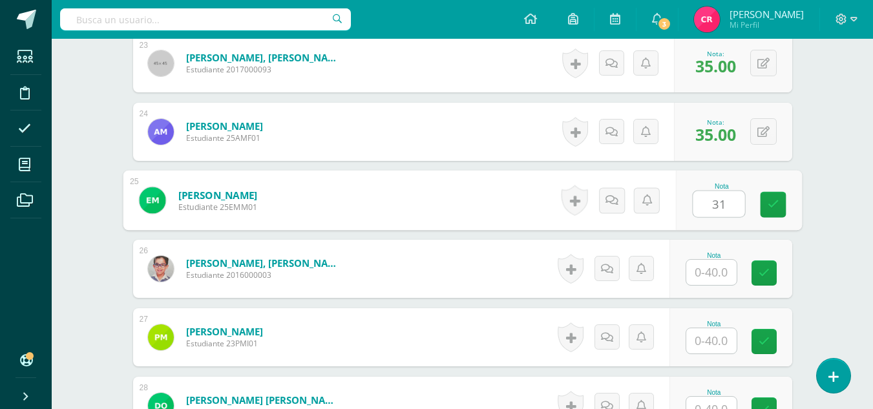
type input "31"
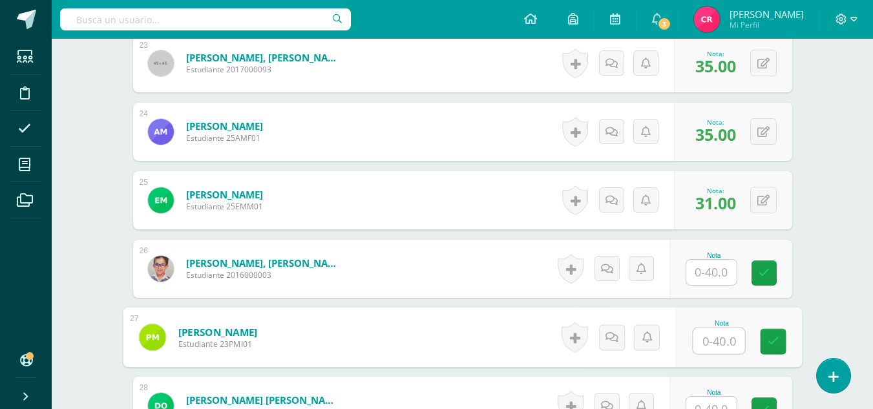
click at [735, 339] on input "text" at bounding box center [719, 341] width 52 height 26
type input "37"
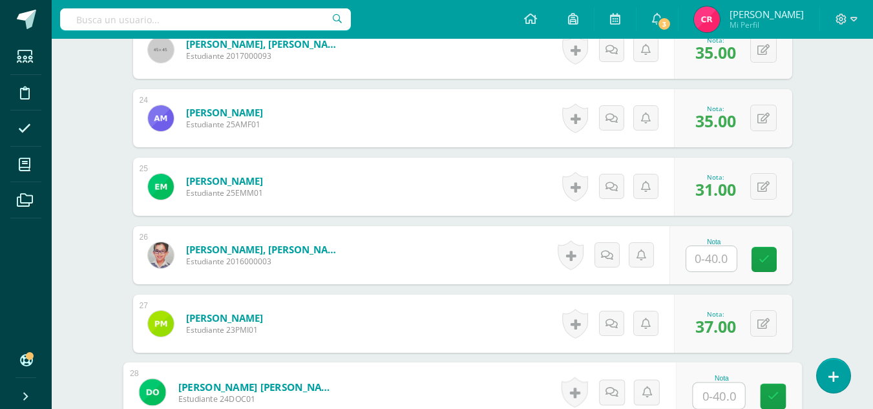
scroll to position [2077, 0]
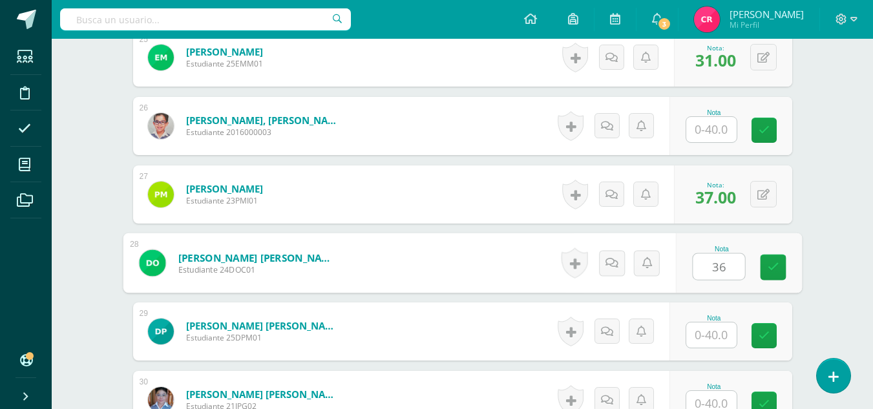
type input "36"
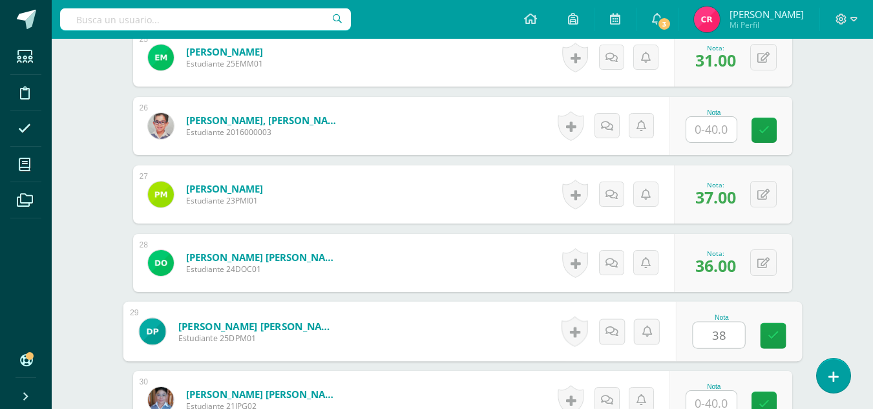
type input "38"
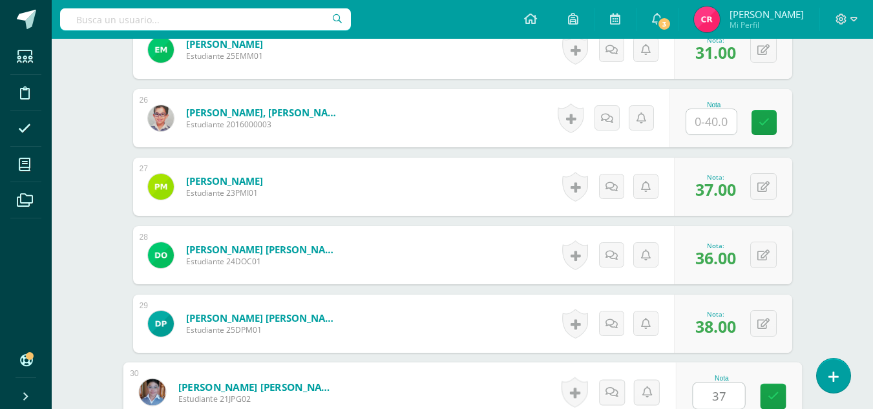
type input "37"
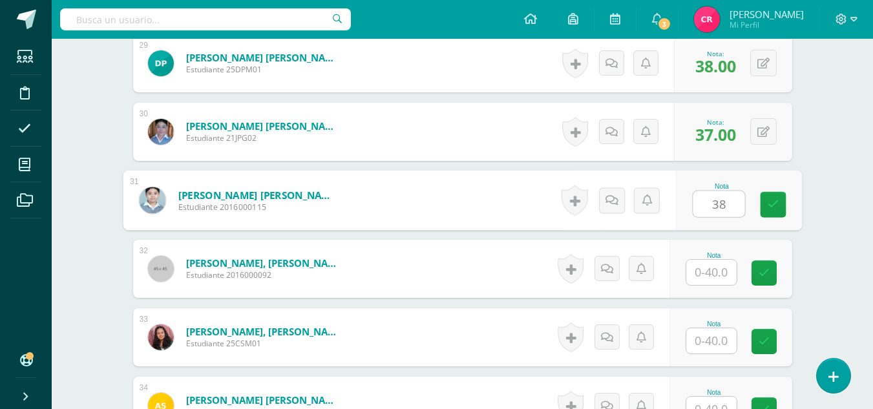
type input "38"
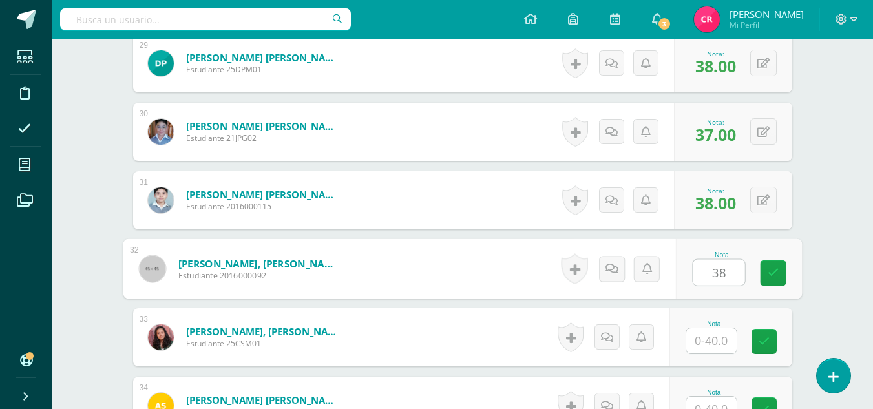
type input "38"
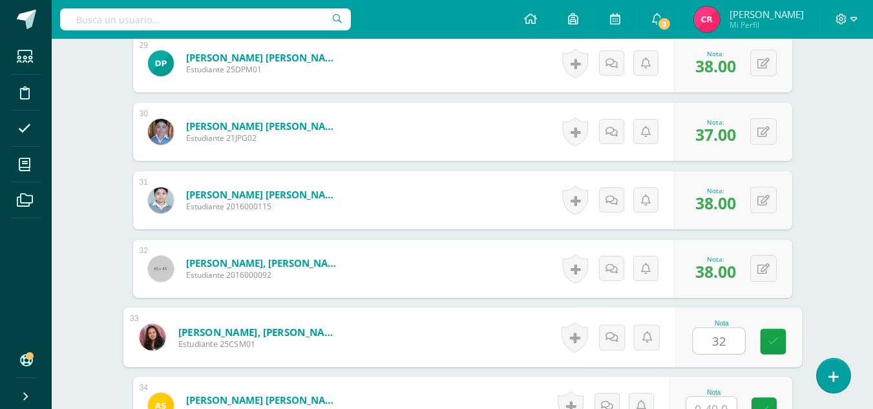
type input "32"
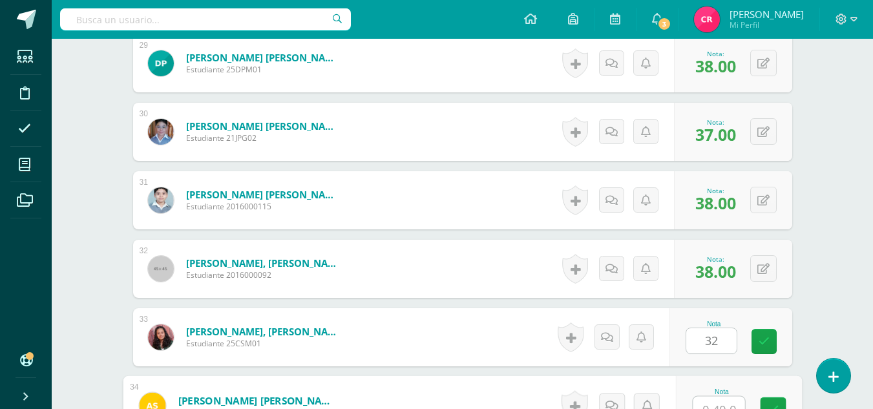
scroll to position [2358, 0]
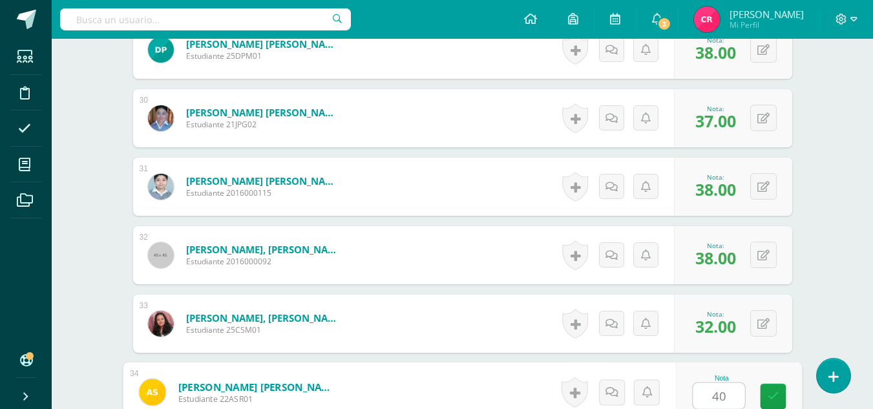
type input "40"
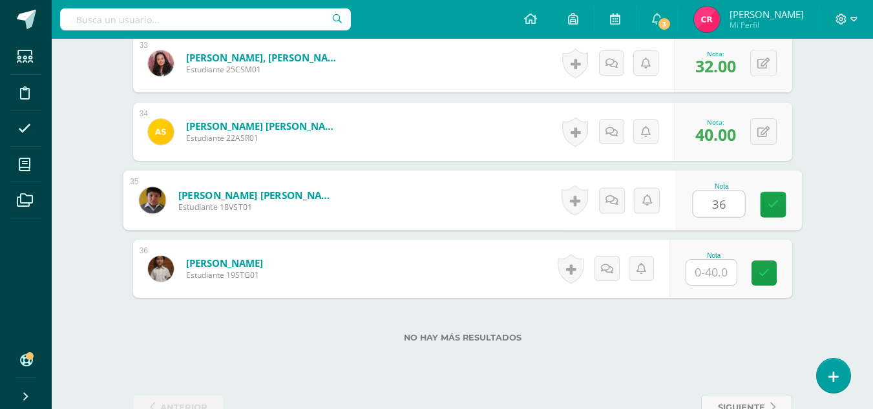
type input "36"
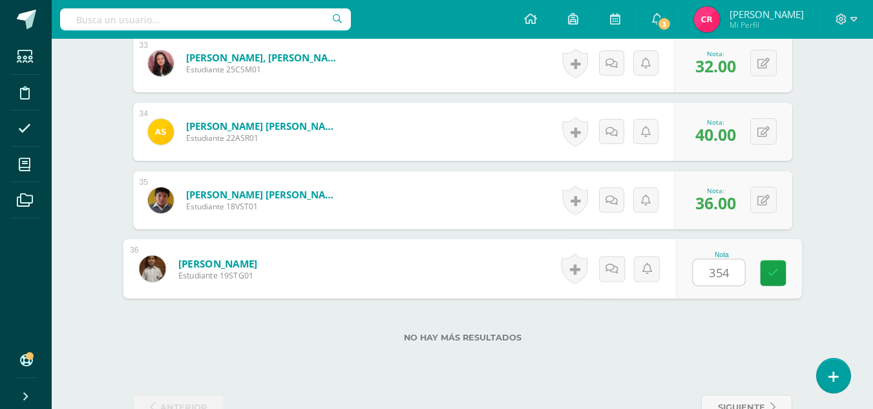
type input "35"
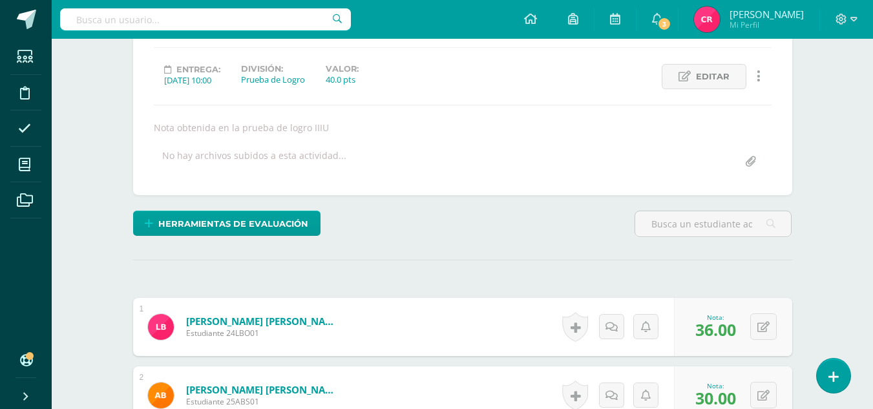
scroll to position [0, 0]
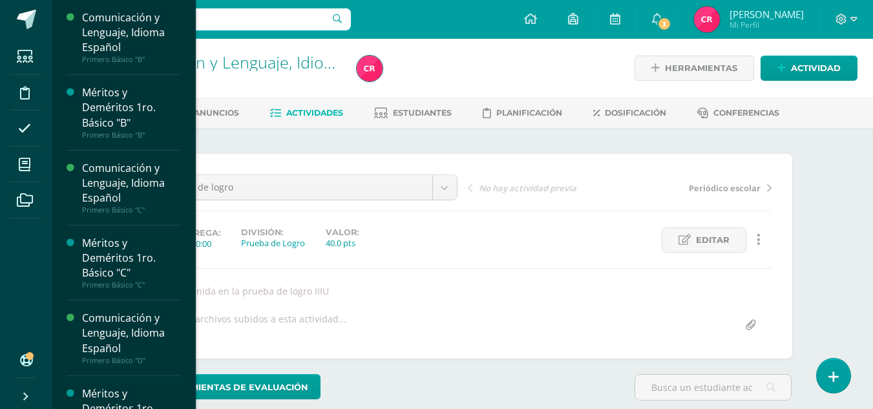
click at [44, 160] on li "Mis cursos" at bounding box center [26, 165] width 52 height 36
click at [31, 161] on span at bounding box center [24, 164] width 29 height 29
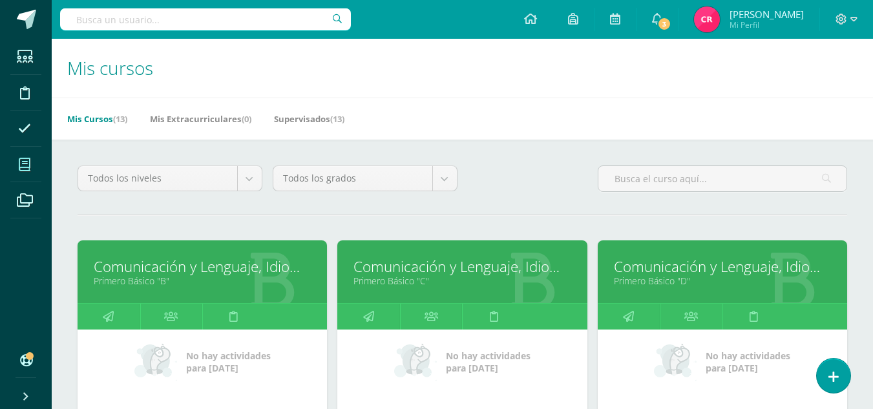
scroll to position [129, 0]
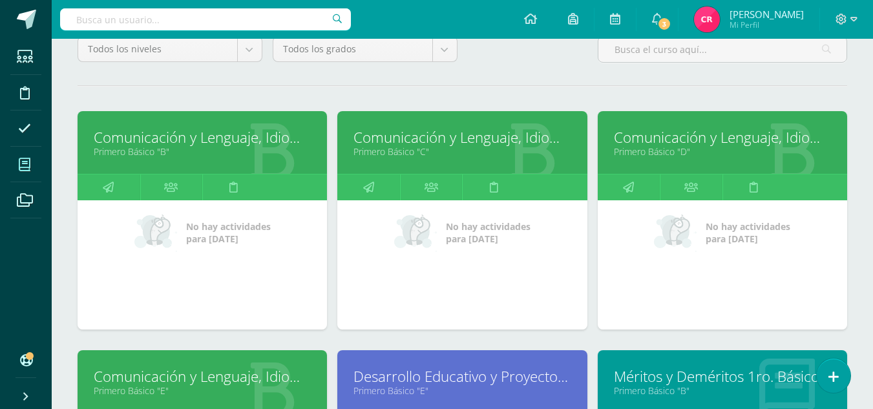
click at [656, 140] on link "Comunicación y Lenguaje, Idioma Español" at bounding box center [722, 137] width 217 height 20
